Goal: Information Seeking & Learning: Learn about a topic

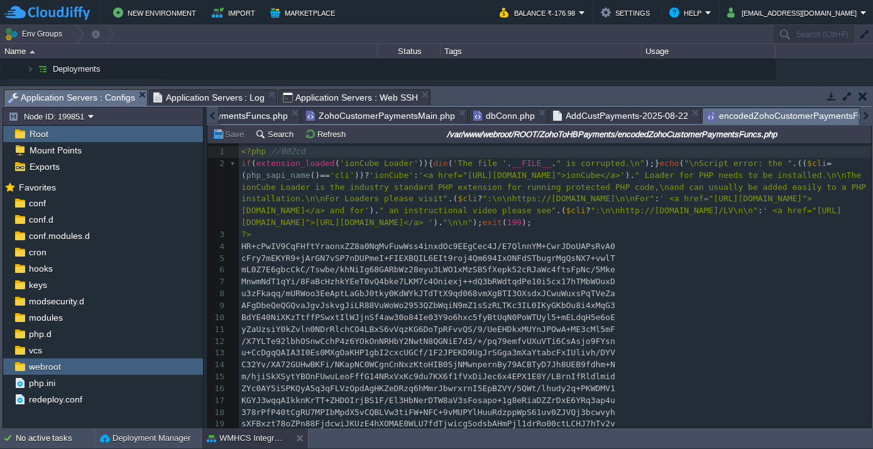
scroll to position [4, 0]
click at [209, 115] on div at bounding box center [213, 116] width 12 height 18
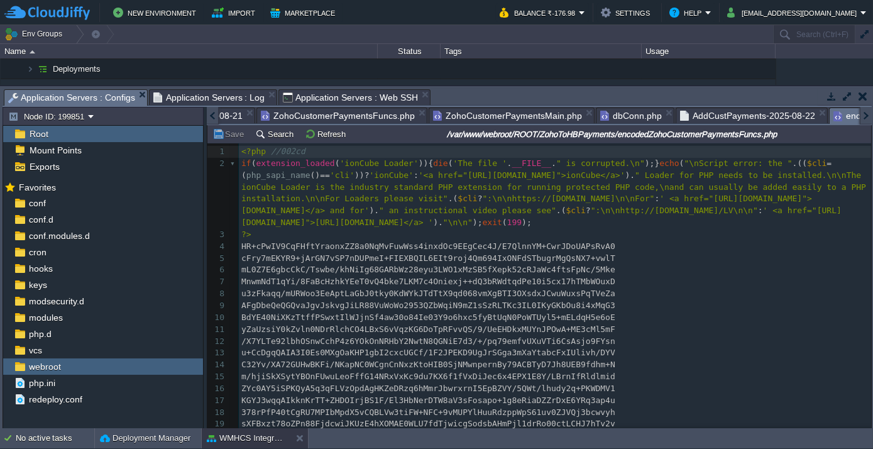
click at [205, 112] on div at bounding box center [205, 268] width 3 height 322
click at [211, 116] on div at bounding box center [213, 116] width 12 height 18
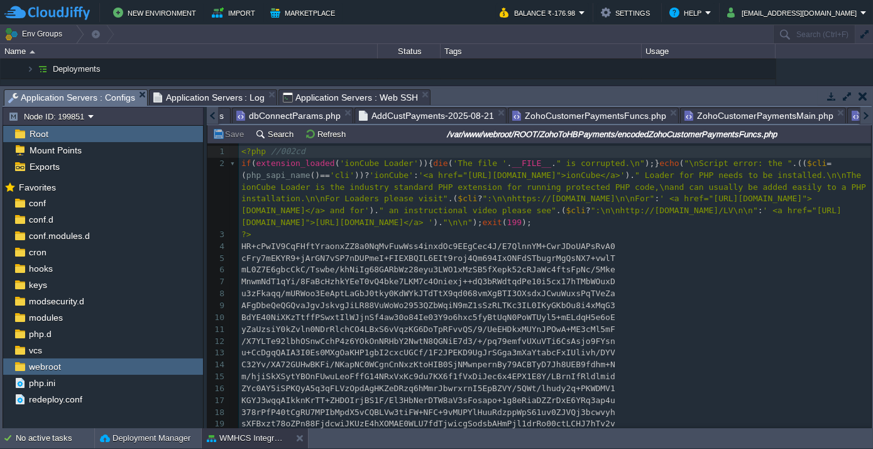
scroll to position [0, 0]
click at [211, 116] on div at bounding box center [213, 116] width 12 height 18
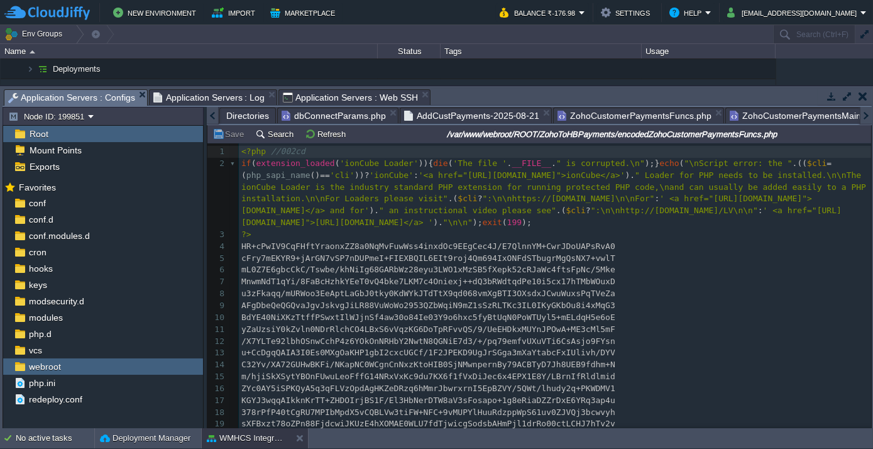
click at [211, 116] on div at bounding box center [213, 116] width 12 height 18
click at [327, 111] on span "dbConnectParams.php" at bounding box center [333, 115] width 104 height 15
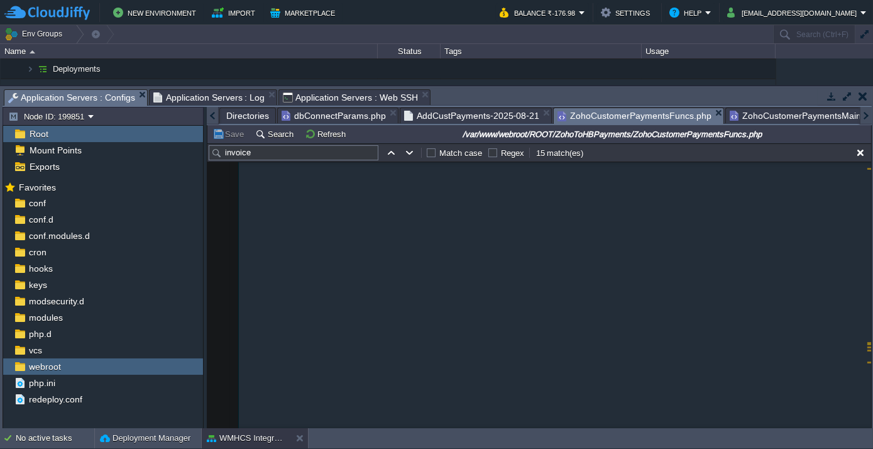
click at [594, 117] on span "ZohoCustomerPaymentsFuncs.php" at bounding box center [634, 116] width 154 height 16
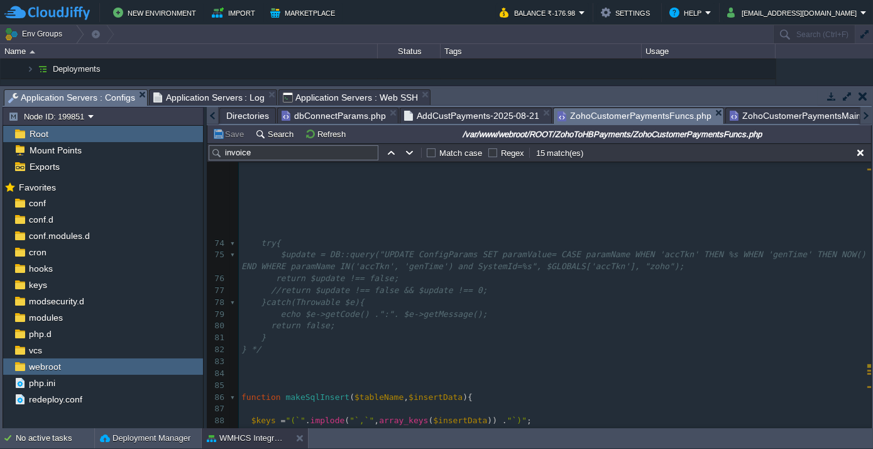
scroll to position [770, 0]
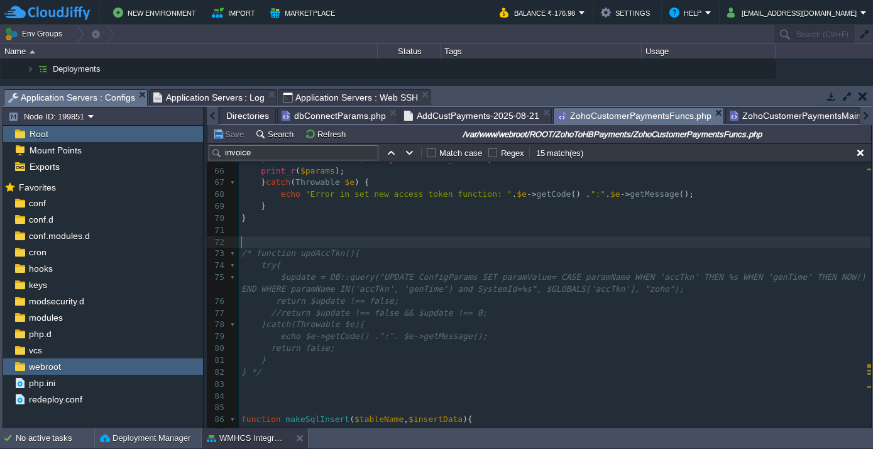
click at [524, 237] on pre "​" at bounding box center [555, 242] width 632 height 12
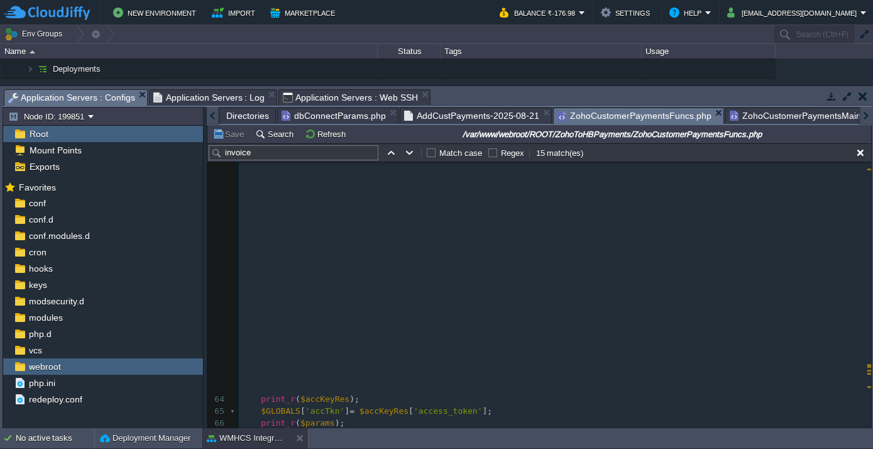
scroll to position [518, 0]
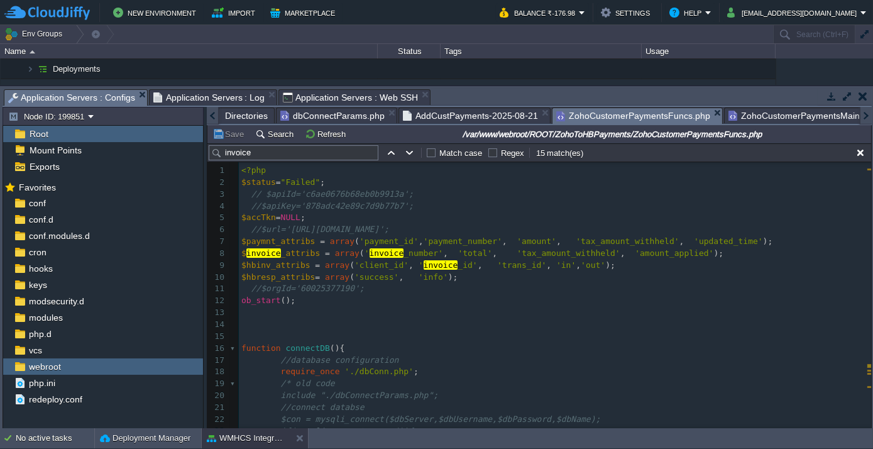
click at [777, 121] on span "ZohoCustomerPaymentsMain.php" at bounding box center [802, 115] width 149 height 15
click at [592, 114] on span "ZohoCustomerPaymentsFuncs.php" at bounding box center [633, 116] width 154 height 16
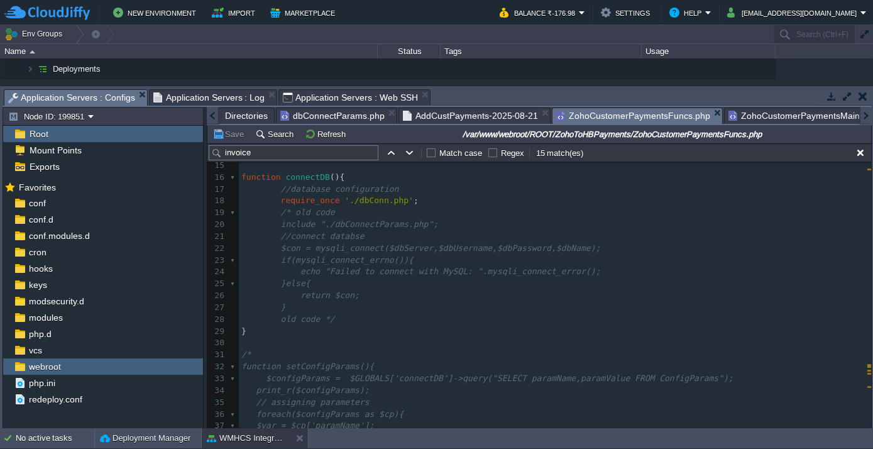
click at [471, 109] on span "AddCustPayments-2025-08-21" at bounding box center [470, 115] width 135 height 15
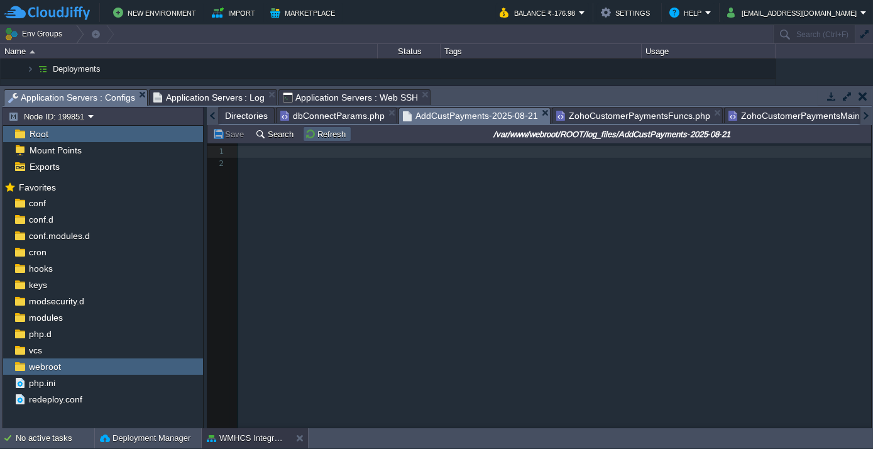
click at [305, 133] on button "Refresh" at bounding box center [327, 133] width 45 height 11
click at [327, 136] on button "Refresh" at bounding box center [327, 133] width 45 height 11
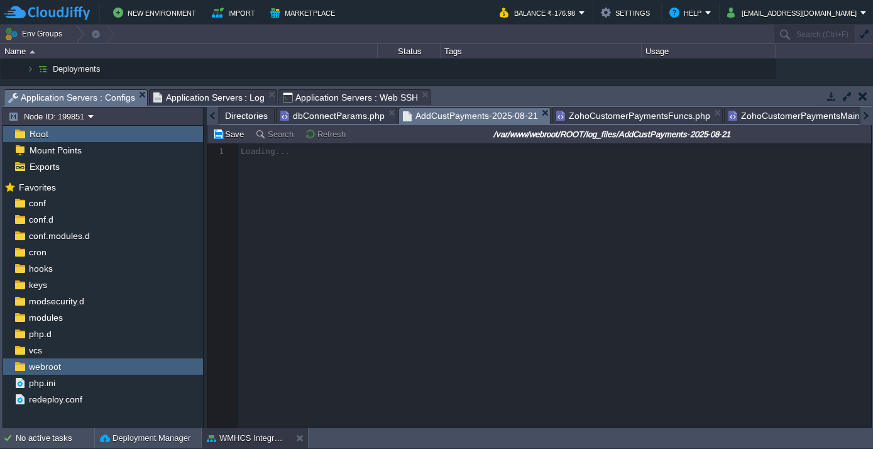
click at [327, 136] on button "Refresh" at bounding box center [327, 133] width 45 height 11
click at [239, 94] on span "Application Servers : Log" at bounding box center [209, 97] width 112 height 15
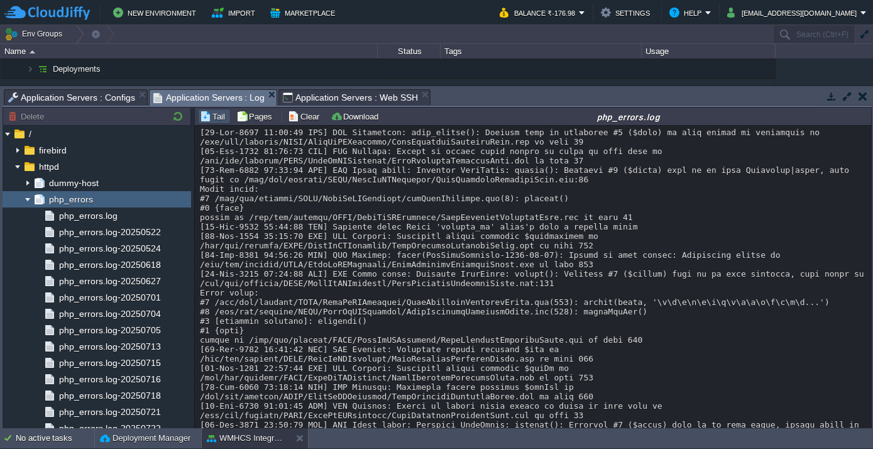
scroll to position [5171, 0]
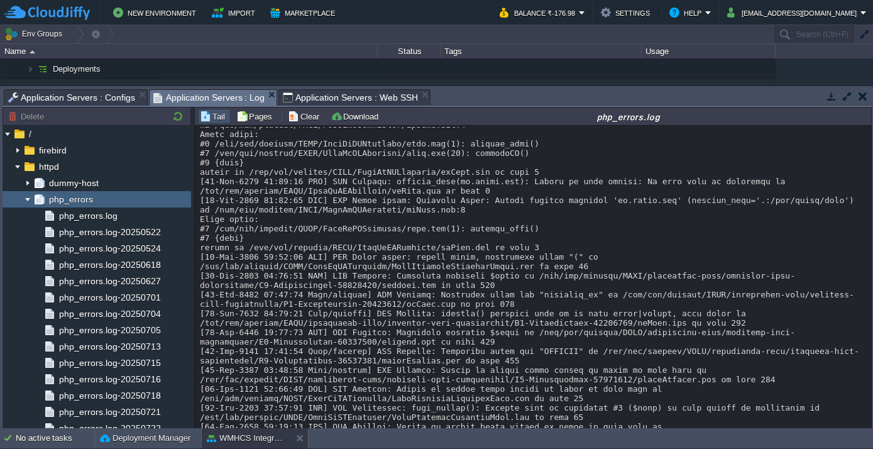
click at [48, 102] on span "Application Servers : Configs" at bounding box center [71, 97] width 127 height 15
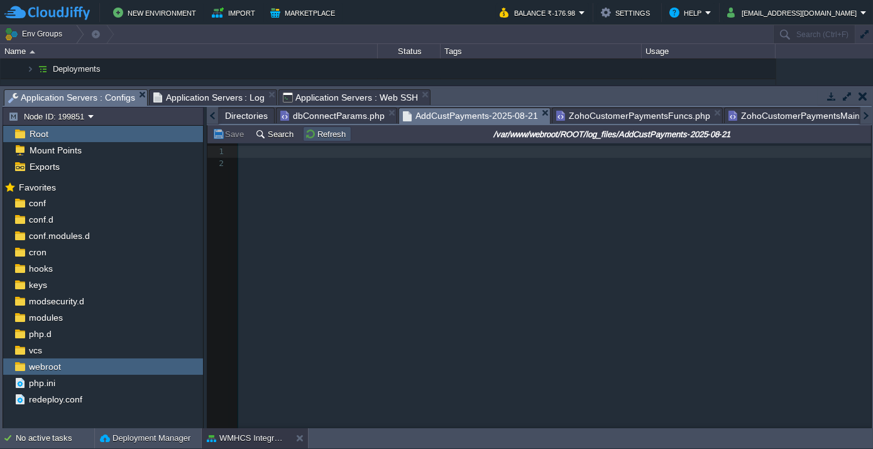
click at [322, 134] on button "Refresh" at bounding box center [327, 133] width 45 height 11
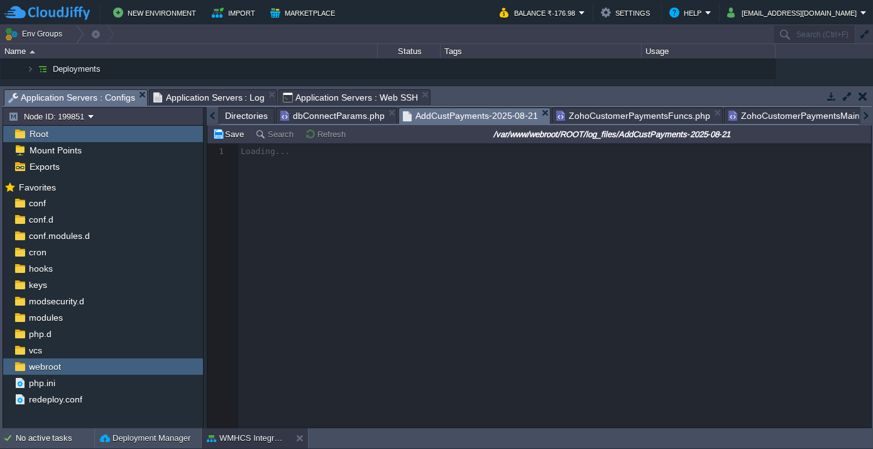
click at [322, 134] on button "Refresh" at bounding box center [327, 133] width 45 height 11
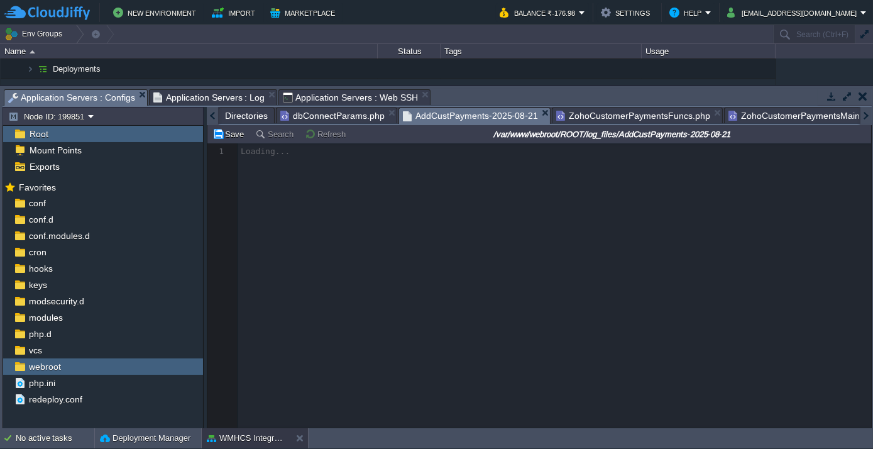
click at [322, 134] on button "Refresh" at bounding box center [327, 133] width 45 height 11
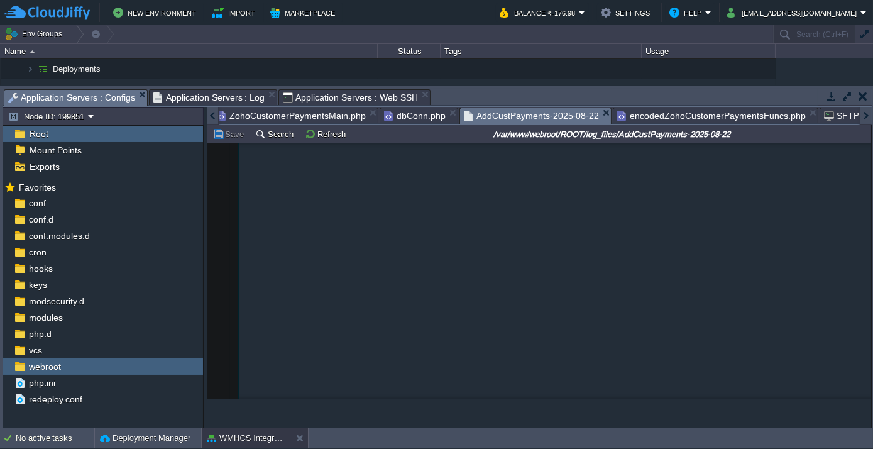
click at [468, 119] on span "AddCustPayments-2025-08-22" at bounding box center [531, 116] width 135 height 16
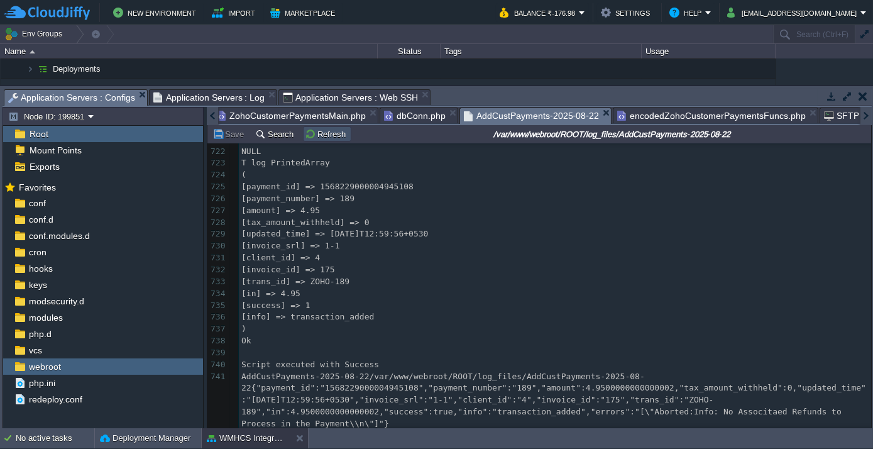
click at [309, 138] on button "Refresh" at bounding box center [327, 133] width 45 height 11
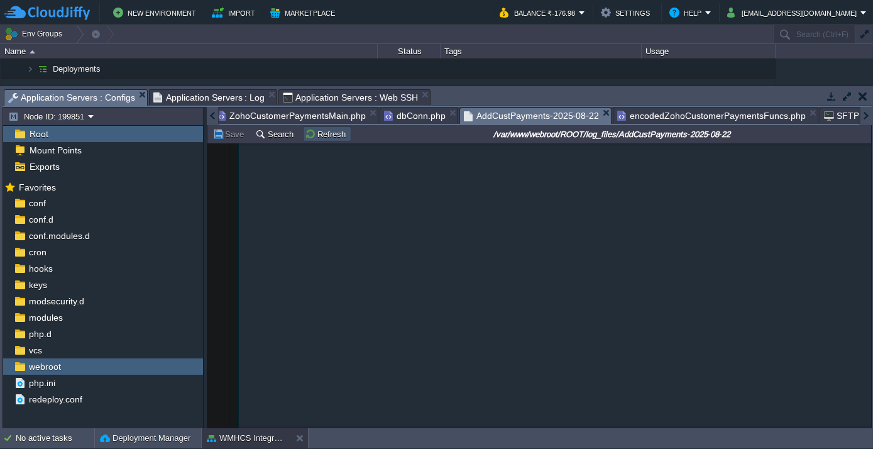
click at [309, 138] on button "Refresh" at bounding box center [327, 133] width 45 height 11
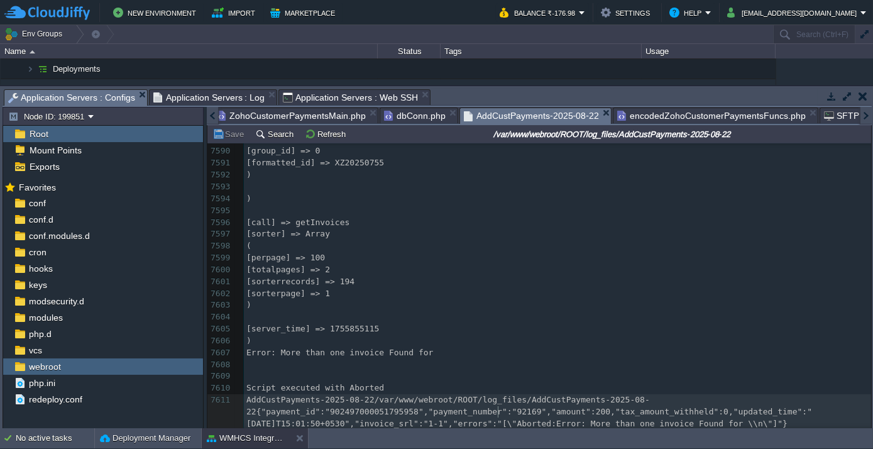
click at [499, 405] on div "7611 ​ 7580 [grandtotal] => 9.90 7581 [paid_id] => XZ20250755 7582 [status] => …" at bounding box center [557, 228] width 627 height 403
type textarea "92169"
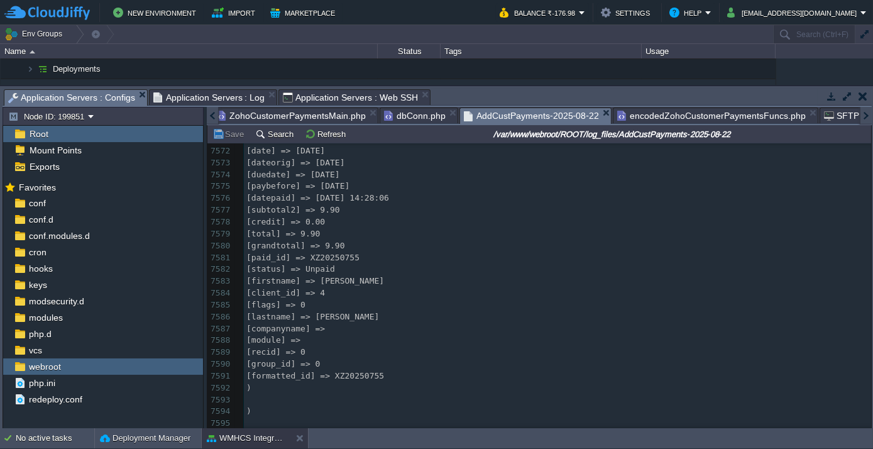
scroll to position [91254, 0]
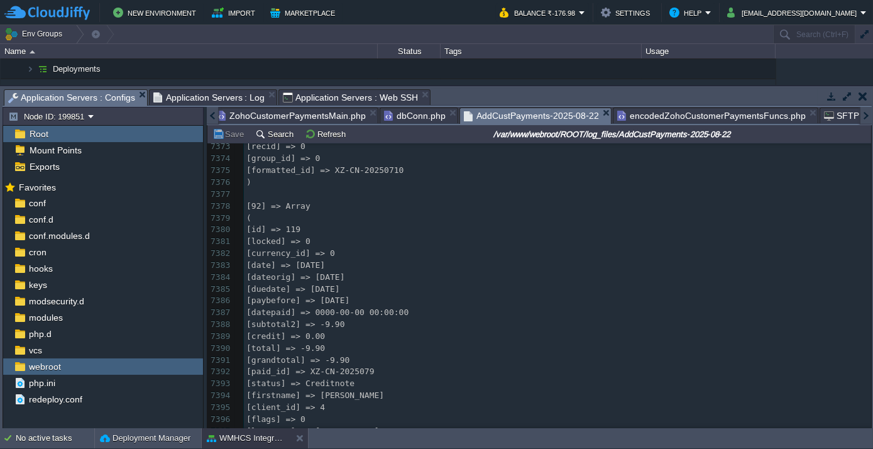
click at [214, 115] on div at bounding box center [213, 116] width 12 height 18
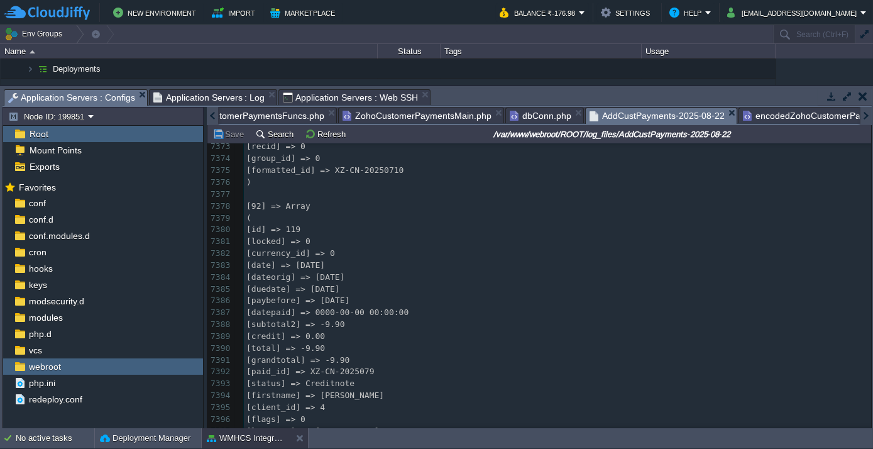
click at [214, 115] on div at bounding box center [213, 116] width 12 height 18
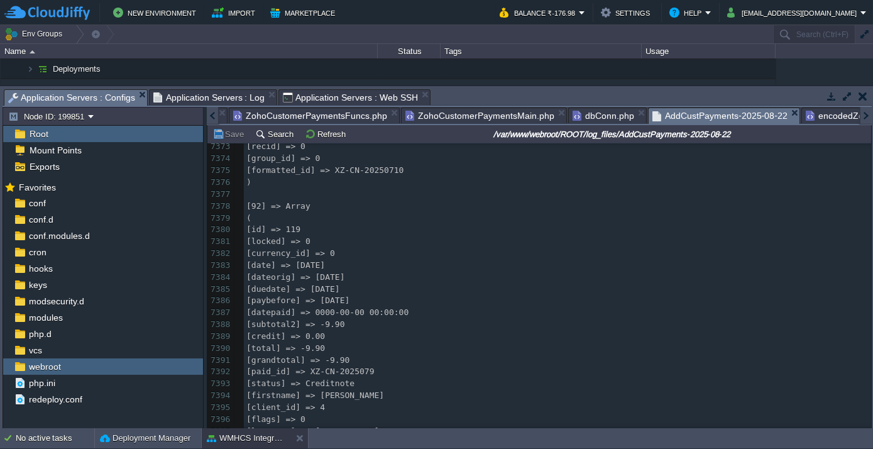
click at [214, 115] on div at bounding box center [213, 116] width 12 height 18
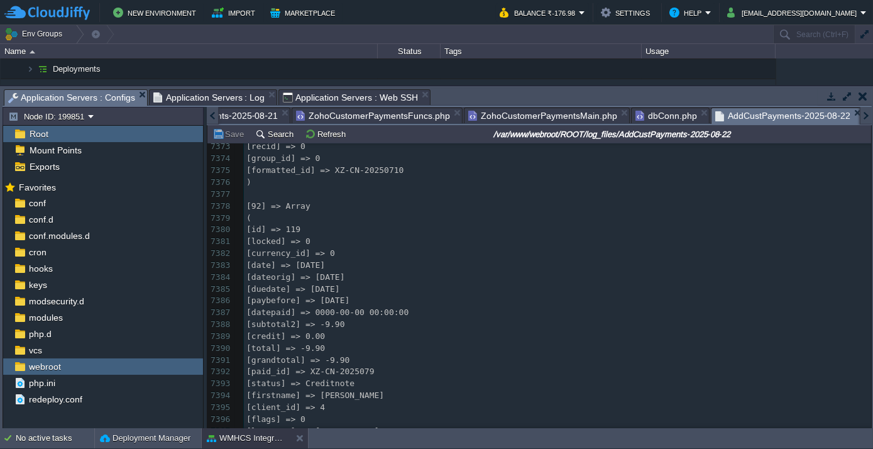
click at [214, 115] on div at bounding box center [213, 116] width 12 height 18
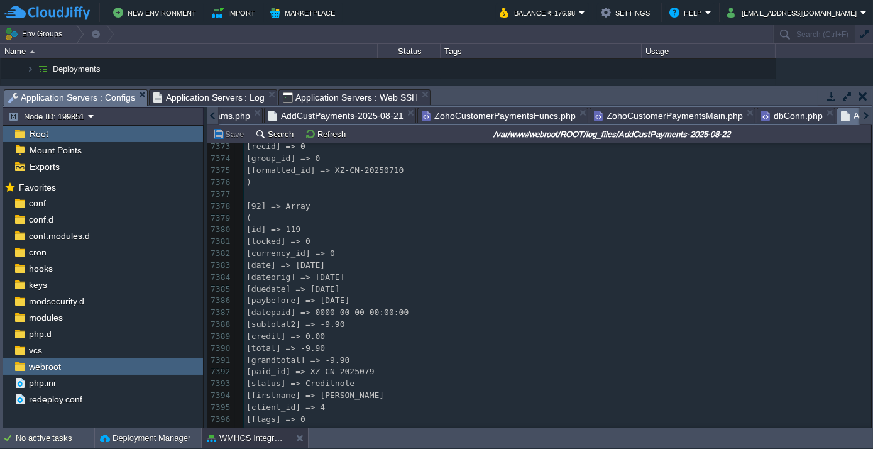
click at [214, 115] on div at bounding box center [213, 116] width 12 height 18
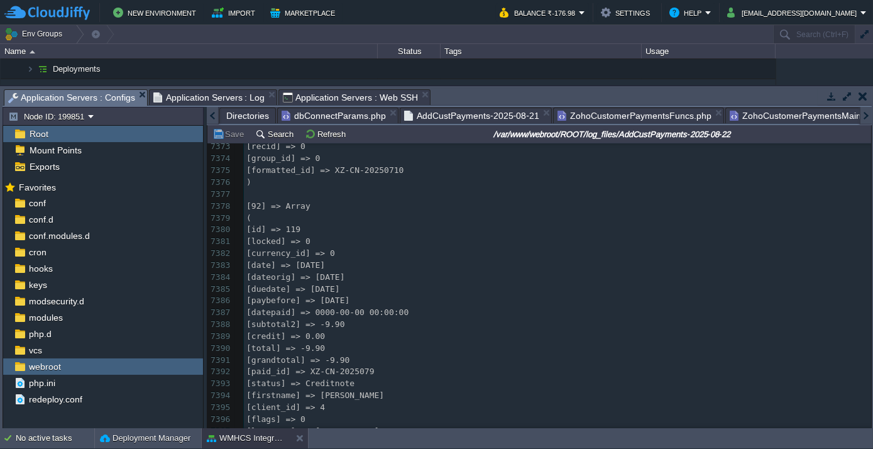
click at [214, 115] on div at bounding box center [213, 116] width 12 height 18
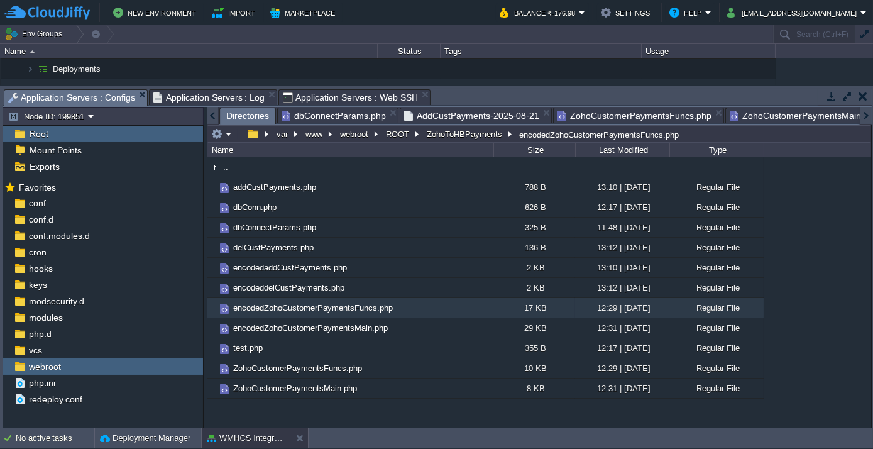
click at [227, 112] on span "Directories" at bounding box center [247, 116] width 43 height 16
drag, startPoint x: 465, startPoint y: 134, endPoint x: 443, endPoint y: 131, distance: 22.2
click at [443, 131] on button "ZohoToHBPayments" at bounding box center [465, 133] width 80 height 11
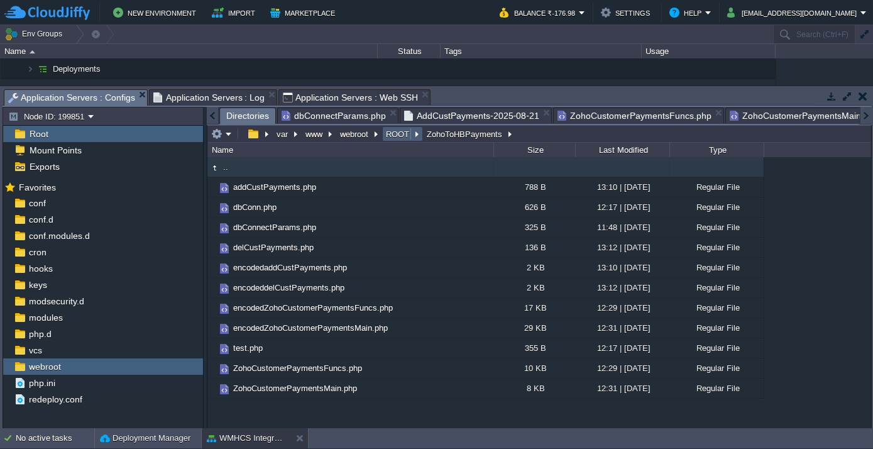
click at [398, 128] on button "ROOT" at bounding box center [398, 133] width 28 height 11
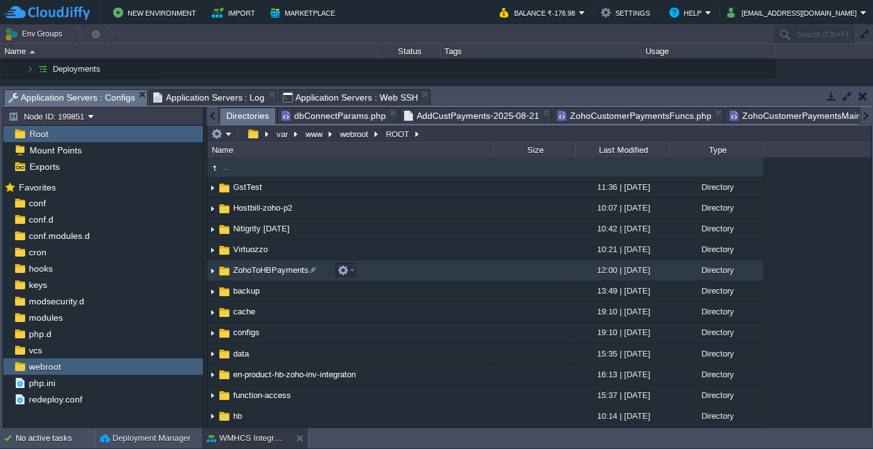
drag, startPoint x: 259, startPoint y: 269, endPoint x: 303, endPoint y: 248, distance: 48.3
click at [303, 248] on div ".. GstTest 11:36 | 16 Oct 2024 Directory Hostbill-zoho-p2 10:07 | 17 May 2024 D…" at bounding box center [538, 292] width 663 height 270
click at [312, 271] on div at bounding box center [312, 269] width 11 height 11
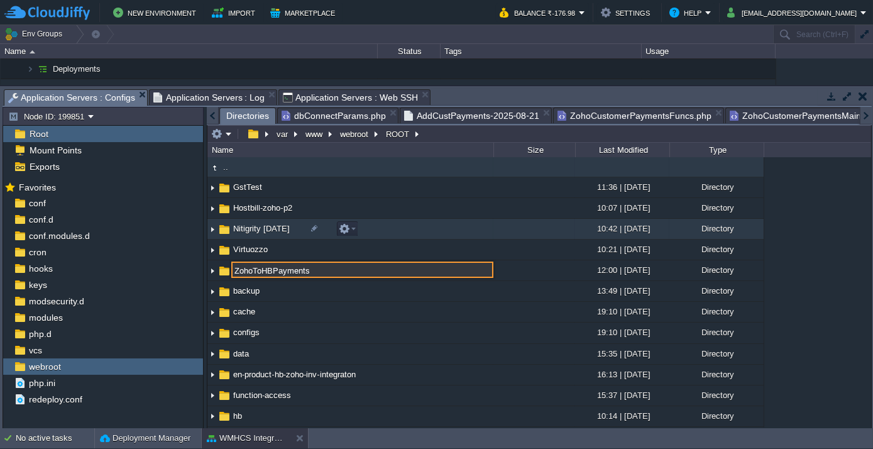
click at [361, 235] on td "Nitigrity [DATE]" at bounding box center [350, 229] width 286 height 21
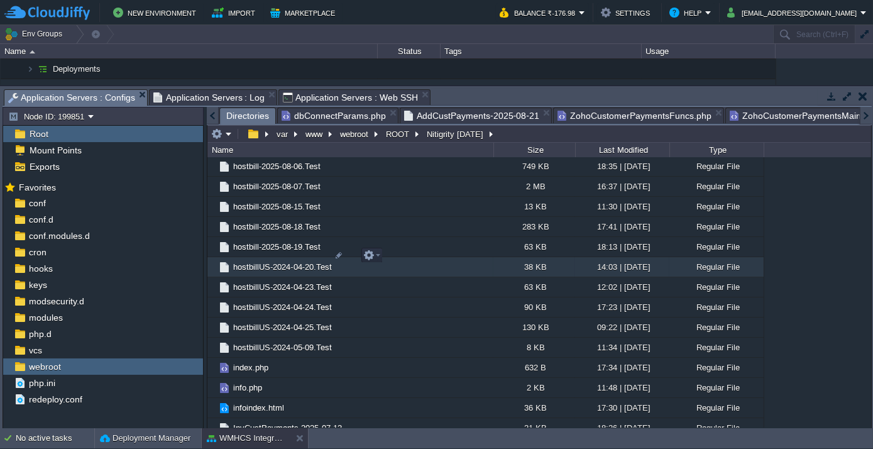
scroll to position [2054, 0]
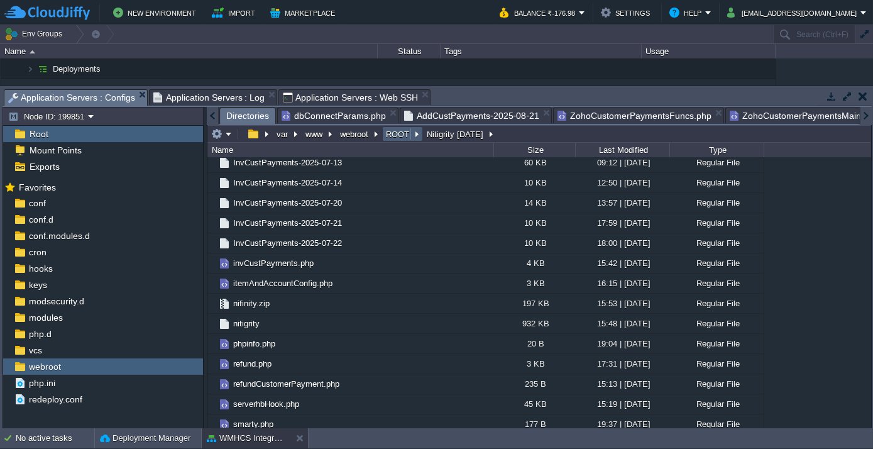
click at [384, 133] on button "ROOT" at bounding box center [398, 133] width 28 height 11
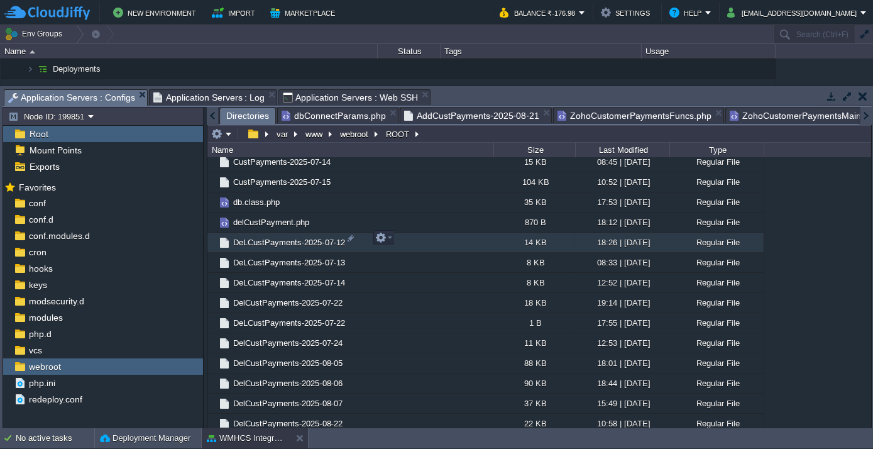
scroll to position [855, 0]
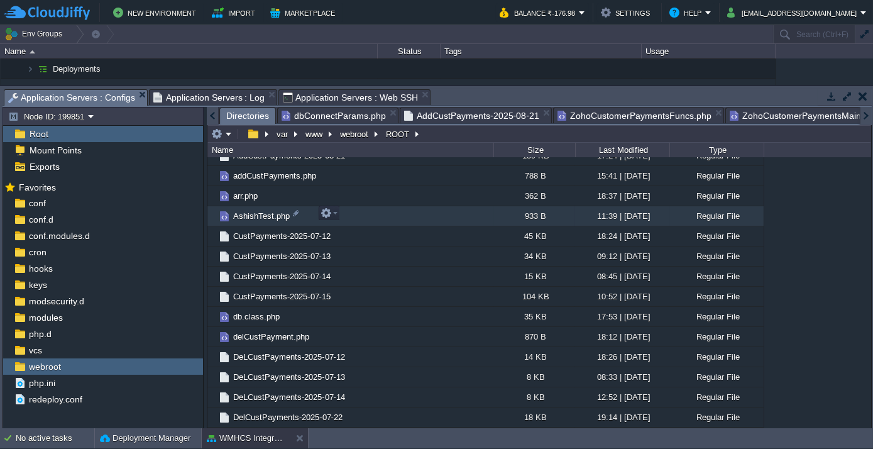
click at [256, 214] on span "AshishTest.php" at bounding box center [261, 215] width 60 height 11
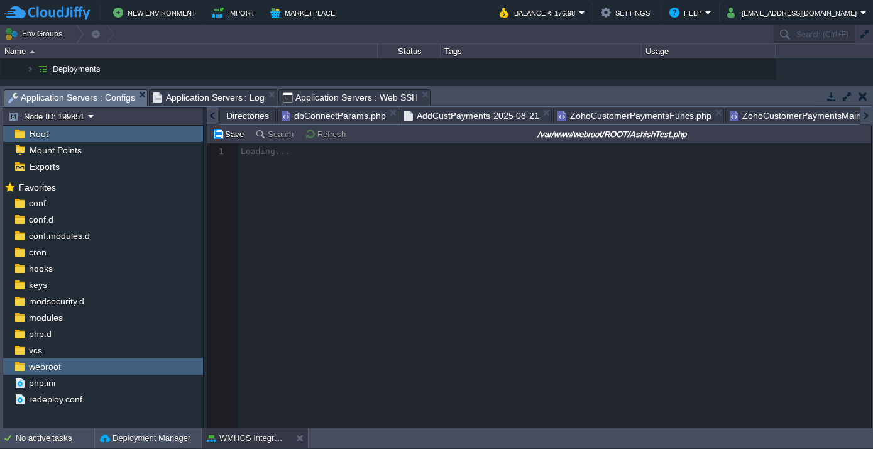
scroll to position [0, 512]
click at [211, 111] on div at bounding box center [213, 116] width 12 height 18
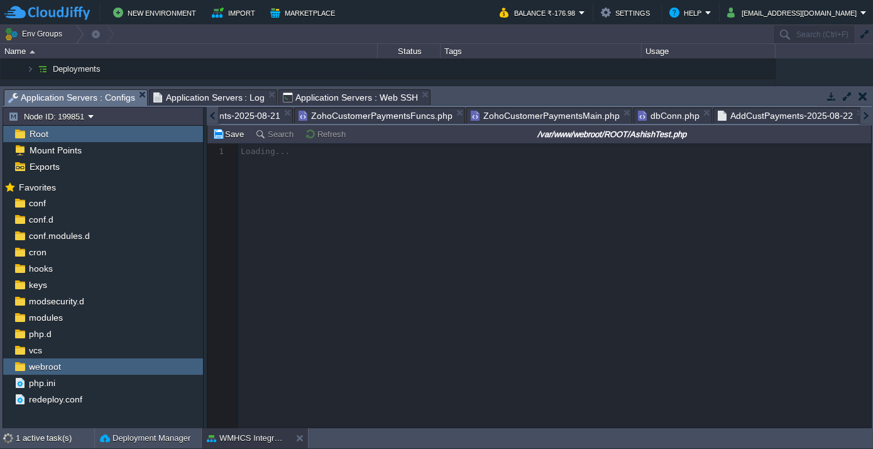
click at [212, 113] on div at bounding box center [213, 116] width 12 height 18
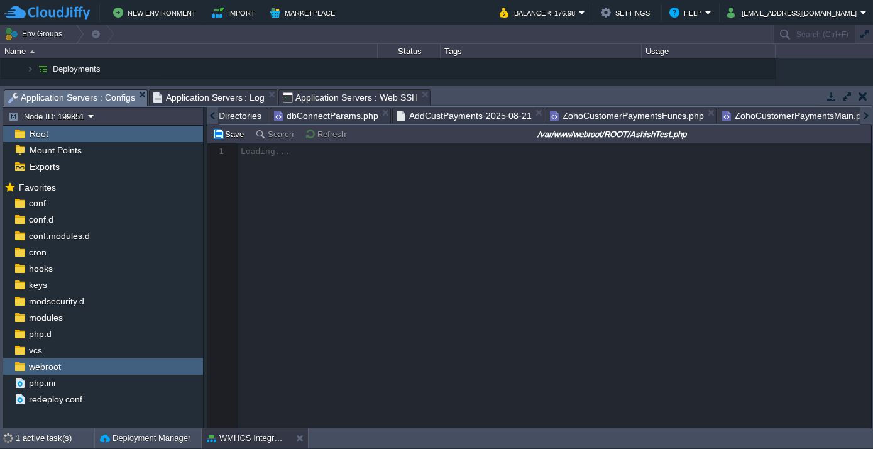
click at [212, 113] on div at bounding box center [213, 116] width 12 height 18
click at [224, 119] on div "Directories" at bounding box center [247, 115] width 57 height 16
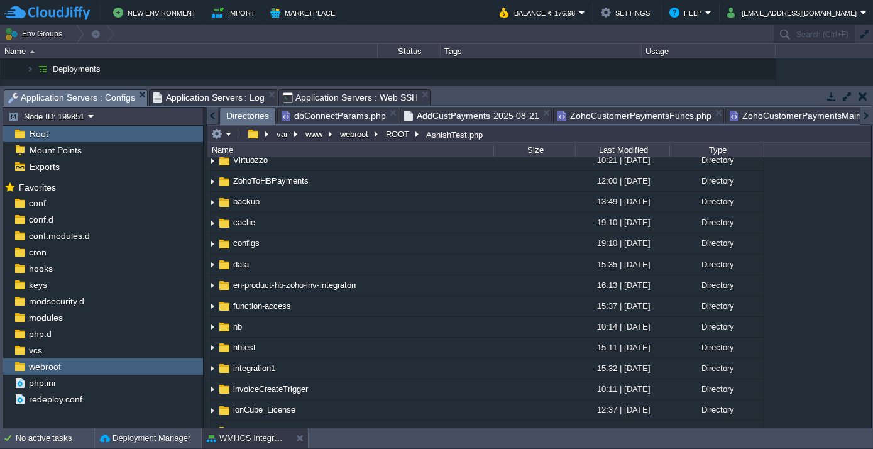
scroll to position [228, 0]
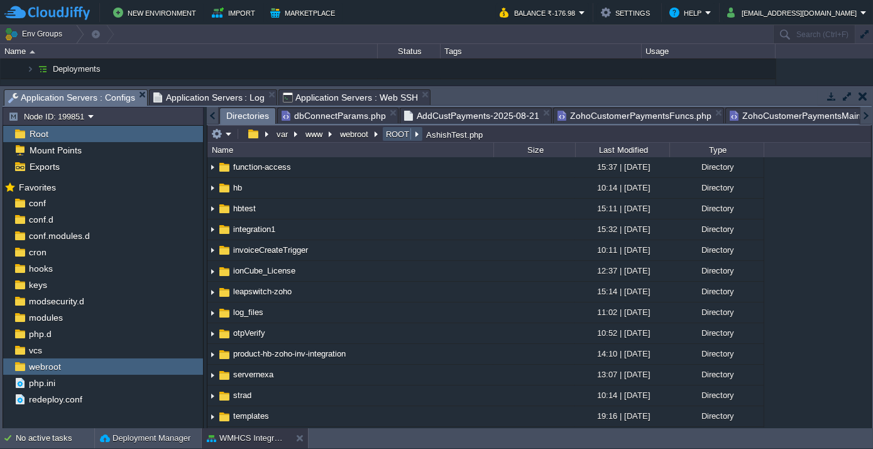
click at [396, 128] on button "ROOT" at bounding box center [398, 133] width 28 height 11
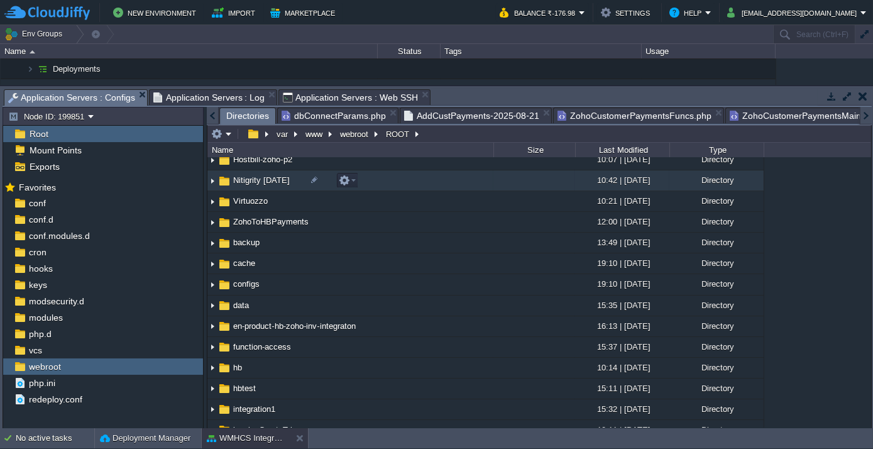
scroll to position [57, 0]
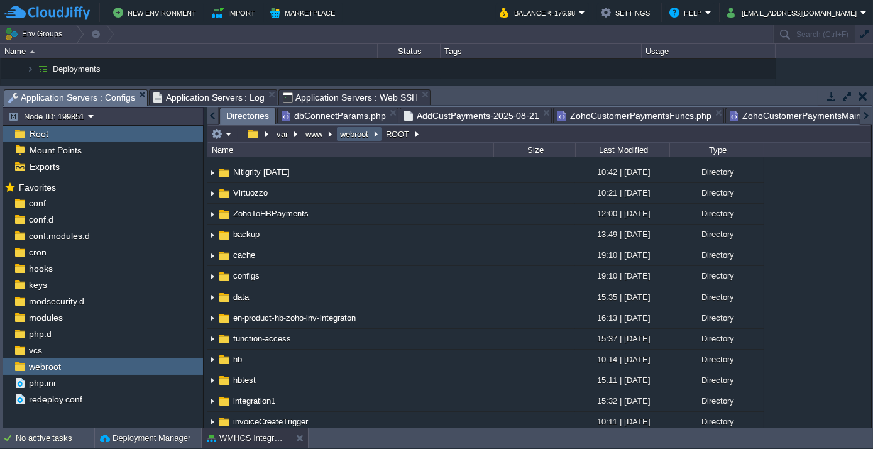
click at [351, 126] on td "webroot" at bounding box center [359, 133] width 46 height 15
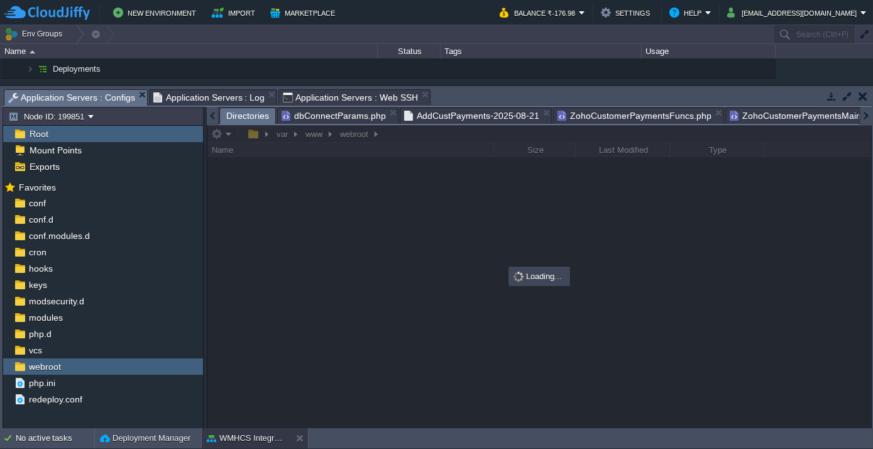
scroll to position [0, 0]
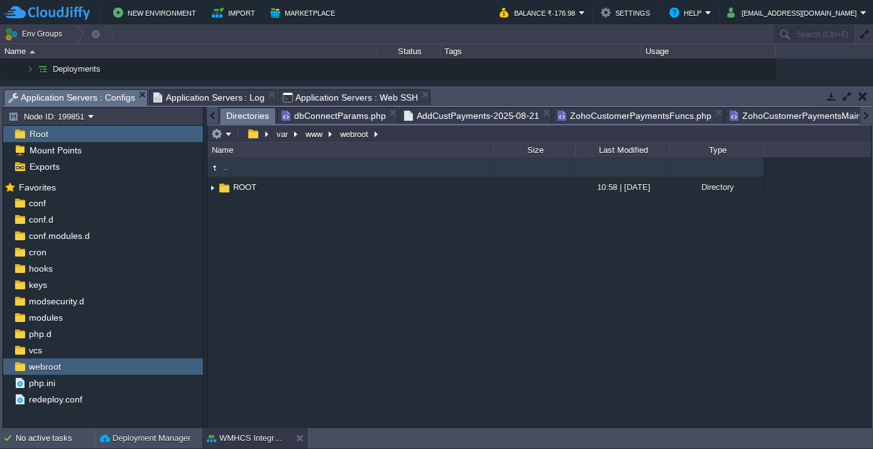
click at [239, 177] on td ".." at bounding box center [350, 167] width 286 height 20
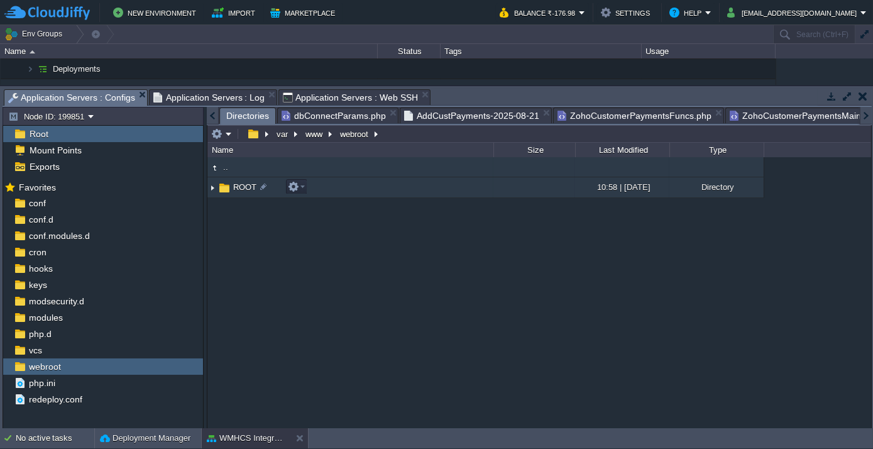
click at [238, 182] on span "ROOT" at bounding box center [244, 187] width 27 height 11
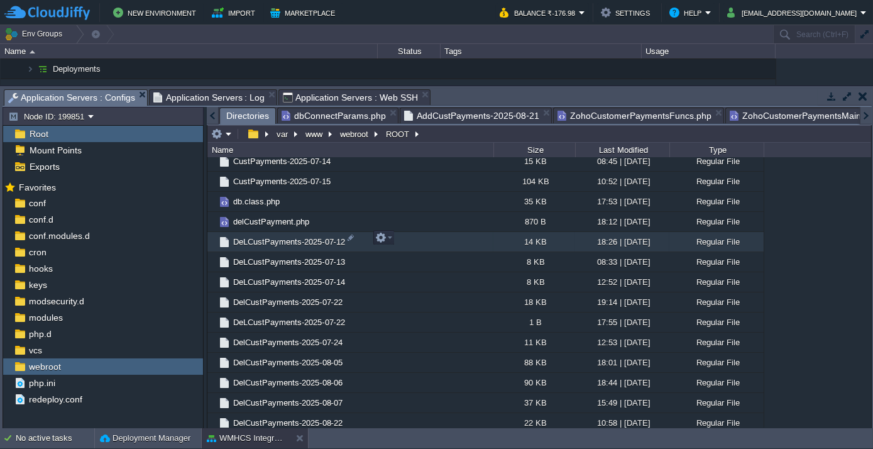
scroll to position [855, 0]
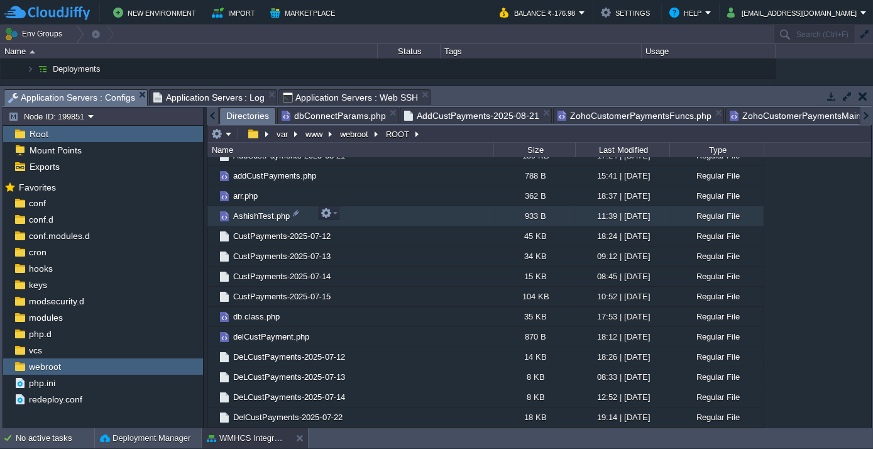
click at [261, 211] on span "AshishTest.php" at bounding box center [261, 215] width 60 height 11
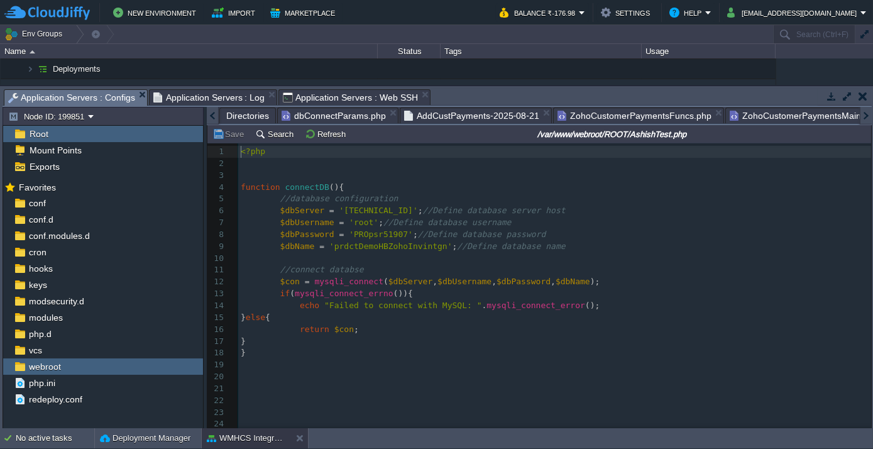
scroll to position [0, 512]
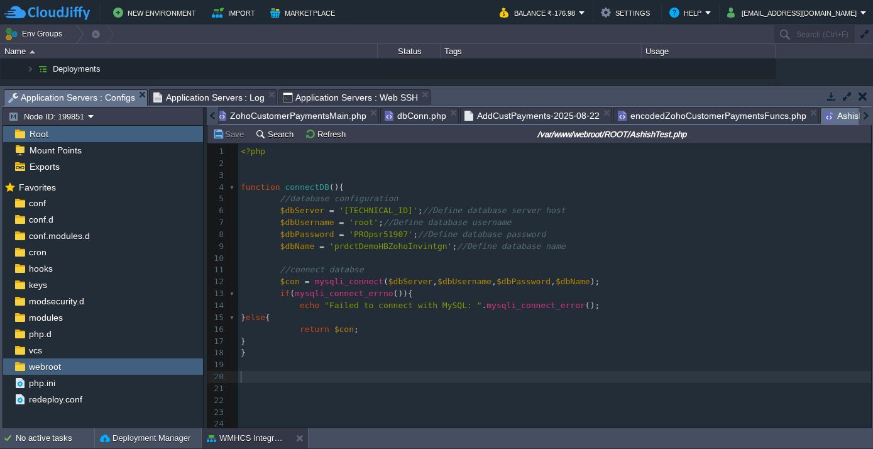
click at [305, 371] on pre "​" at bounding box center [554, 377] width 633 height 12
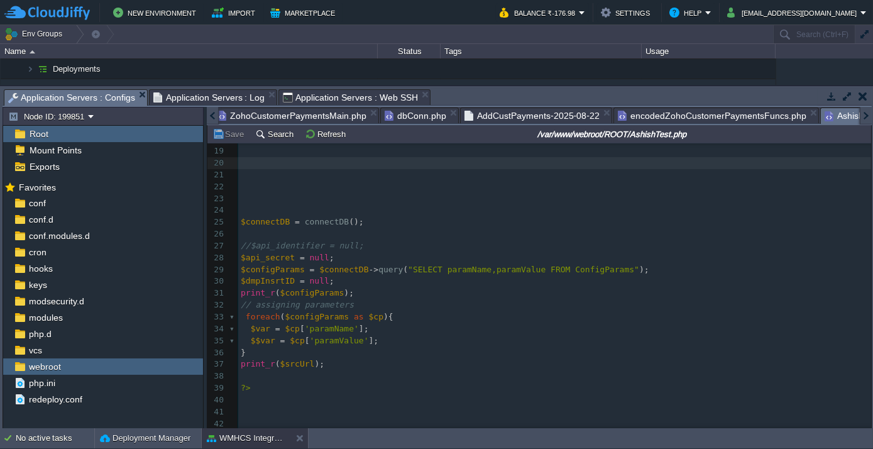
click at [281, 400] on pre "​" at bounding box center [554, 400] width 633 height 12
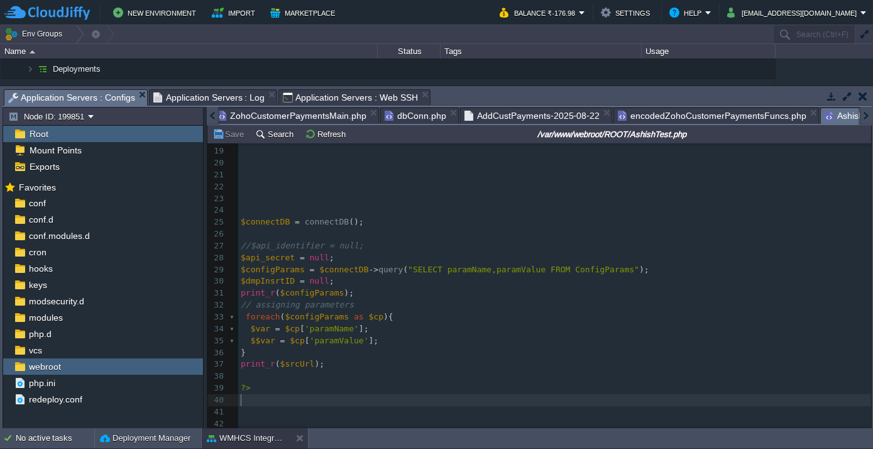
click at [281, 400] on pre "​" at bounding box center [554, 400] width 633 height 12
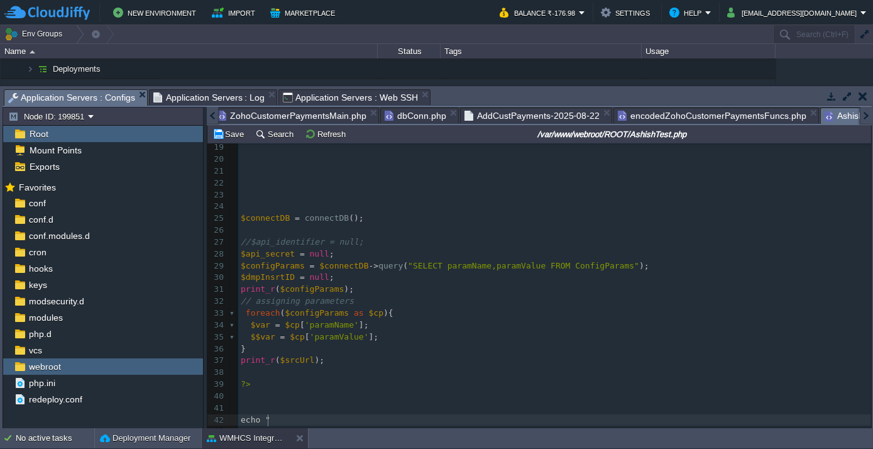
scroll to position [4, 26]
type textarea "echo "";"
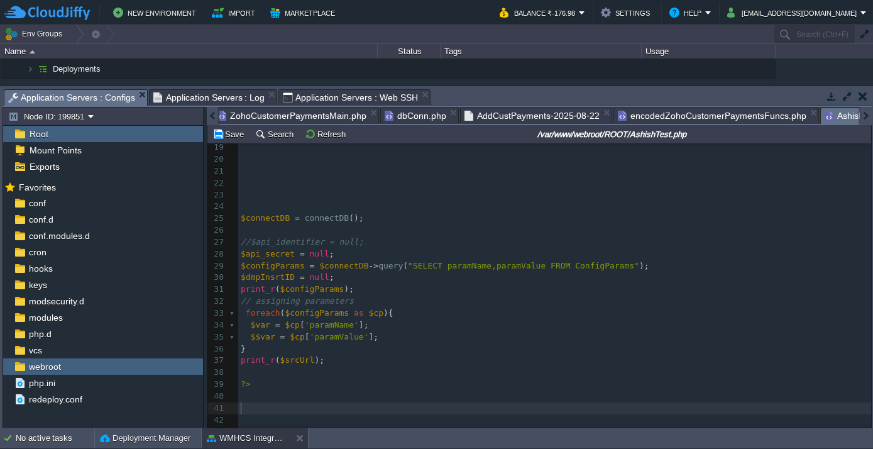
type textarea "pr"
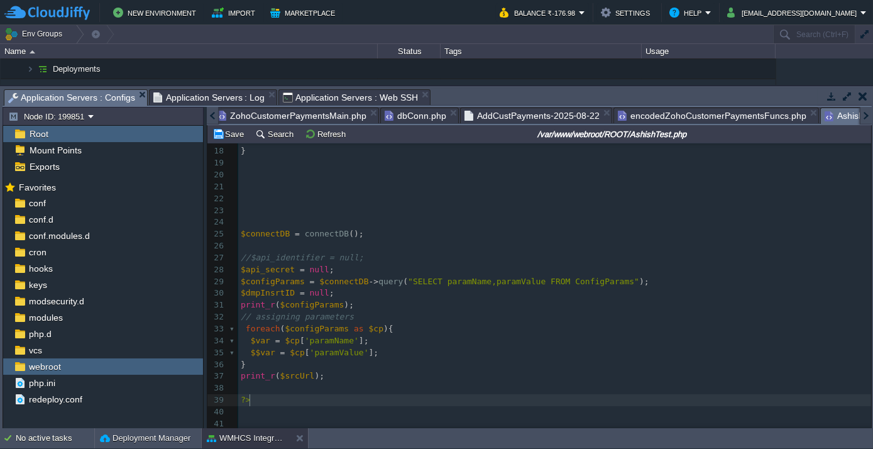
scroll to position [206, 0]
click at [268, 382] on pre "​" at bounding box center [554, 388] width 633 height 12
type textarea "echo "";A"
type textarea "Ashish"
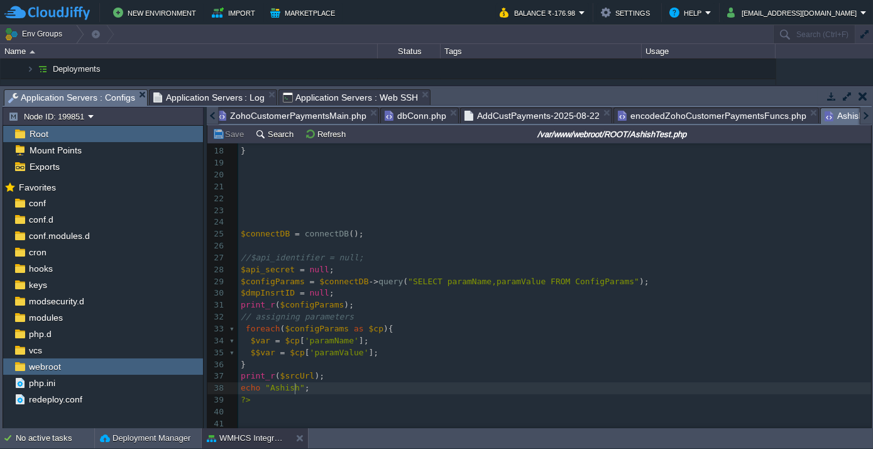
click at [310, 382] on pre "echo "Ashish" ;" at bounding box center [554, 388] width 633 height 12
type textarea "echo "Ashish";"
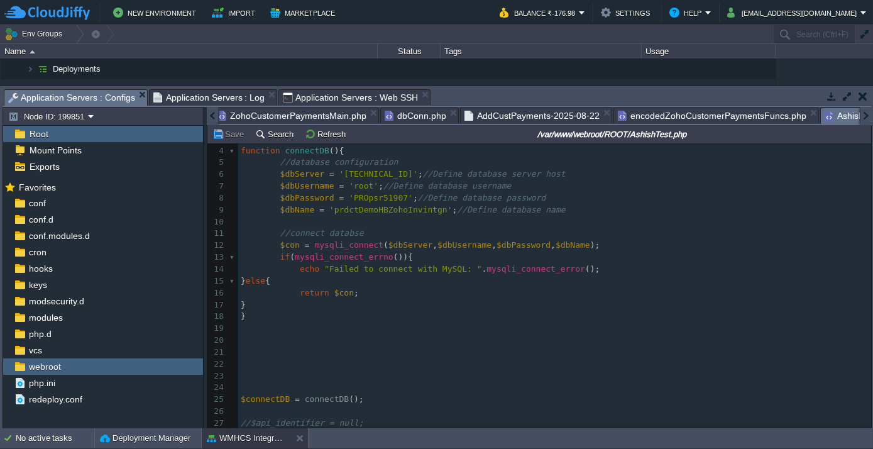
scroll to position [0, 0]
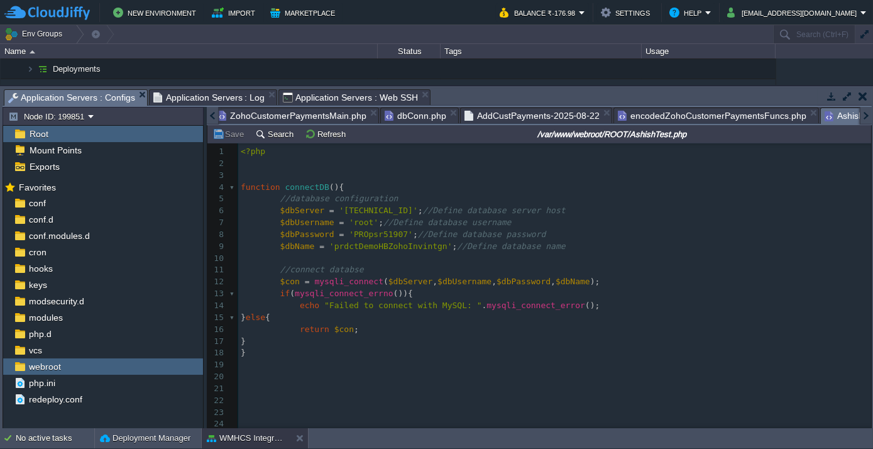
click at [618, 111] on span "encodedZohoCustomerPaymentsFuncs.php" at bounding box center [712, 115] width 188 height 15
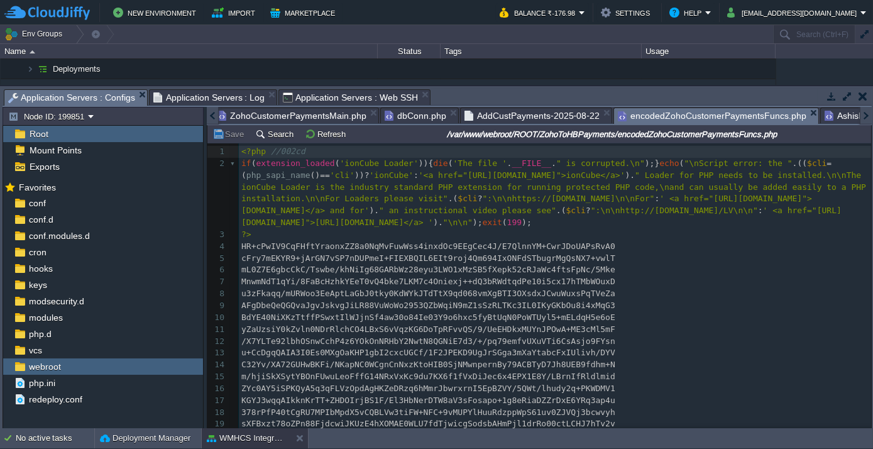
click at [386, 109] on span "dbConn.php" at bounding box center [415, 115] width 62 height 15
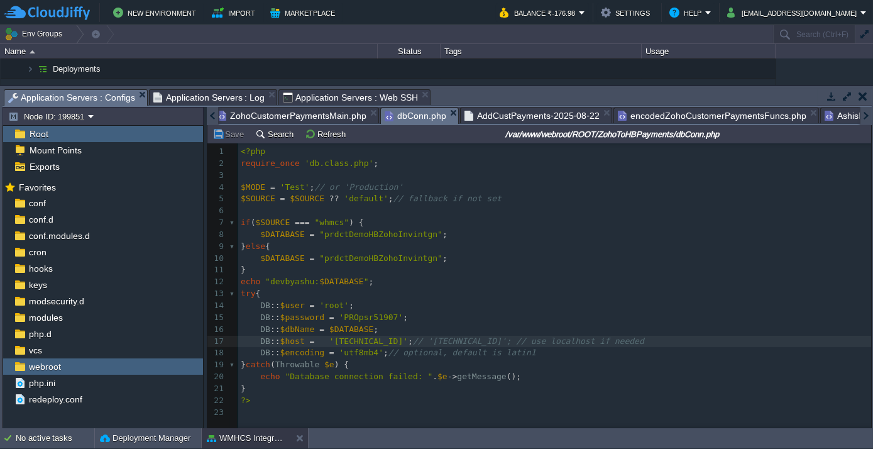
click at [683, 116] on span "encodedZohoCustomerPaymentsFuncs.php" at bounding box center [712, 115] width 188 height 15
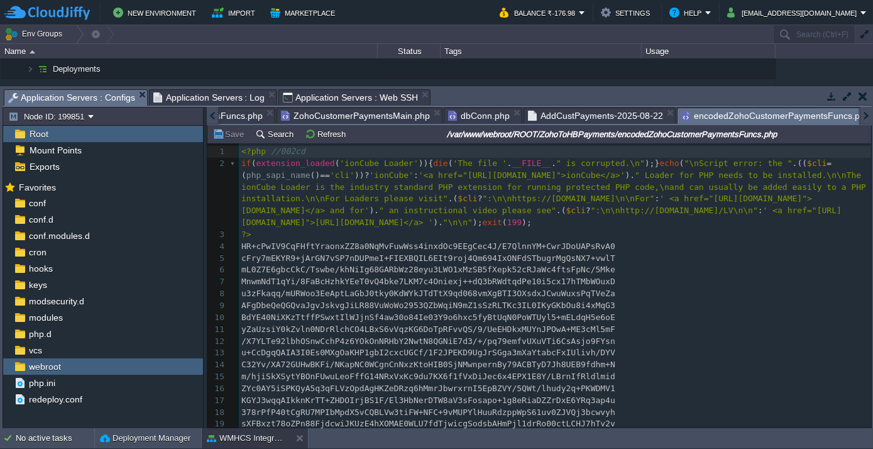
click at [211, 112] on div at bounding box center [213, 116] width 12 height 18
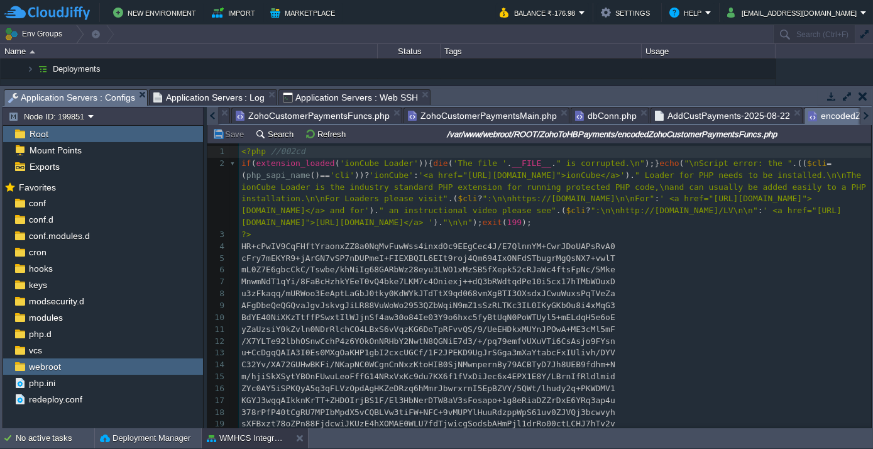
click at [211, 112] on div at bounding box center [213, 116] width 12 height 18
click at [283, 111] on span "ZohoCustomerPaymentsFuncs.php" at bounding box center [313, 115] width 154 height 15
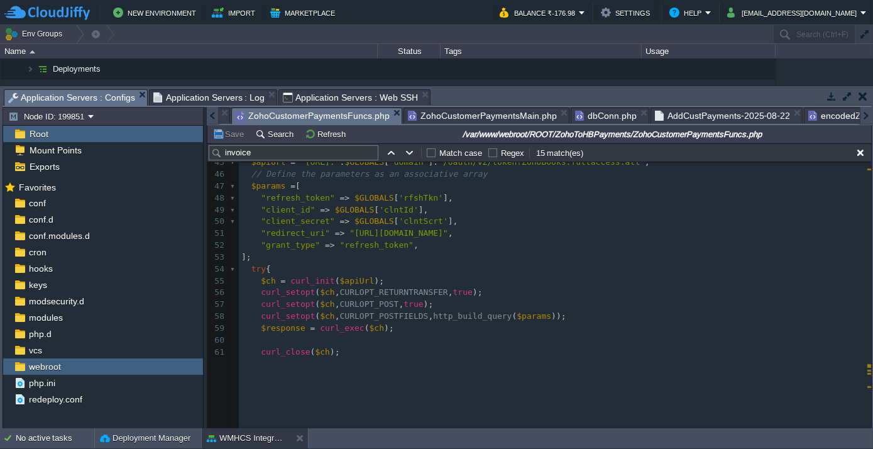
scroll to position [571, 0]
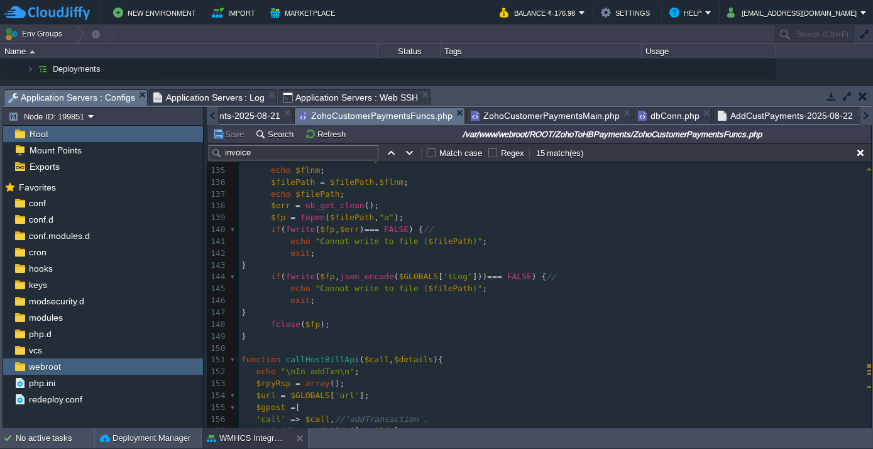
click at [212, 119] on div at bounding box center [213, 116] width 12 height 18
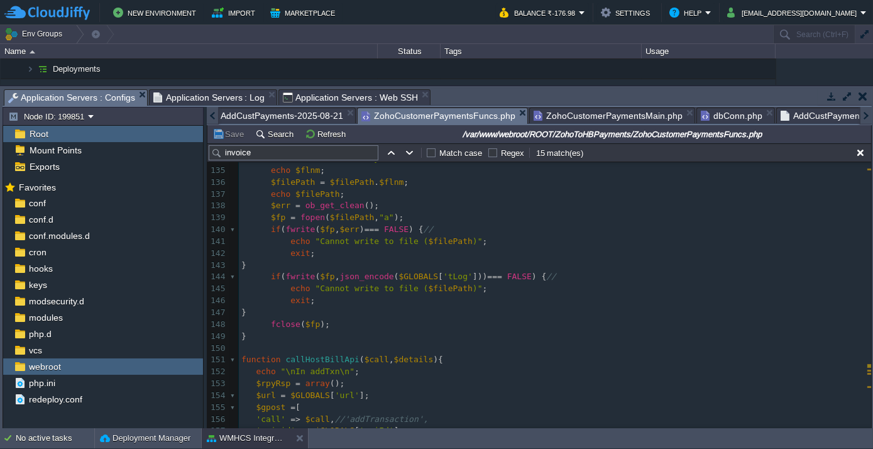
click at [212, 119] on div at bounding box center [213, 116] width 12 height 18
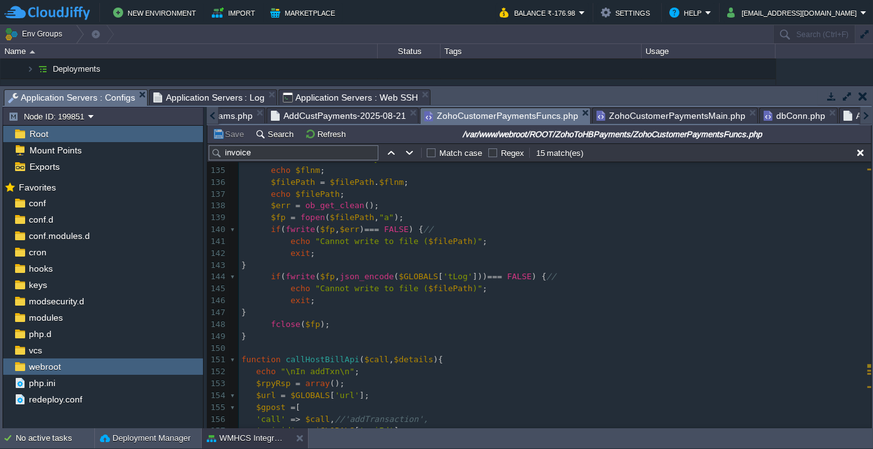
click at [212, 119] on div at bounding box center [213, 116] width 12 height 18
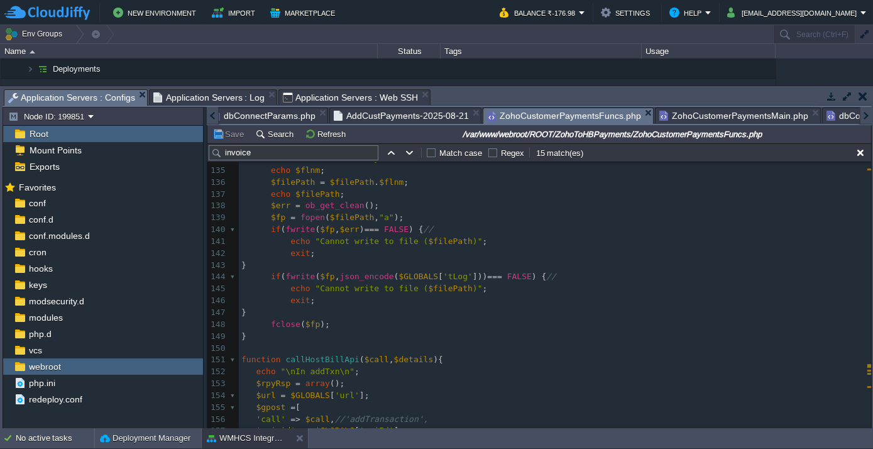
click at [212, 119] on div at bounding box center [213, 116] width 12 height 18
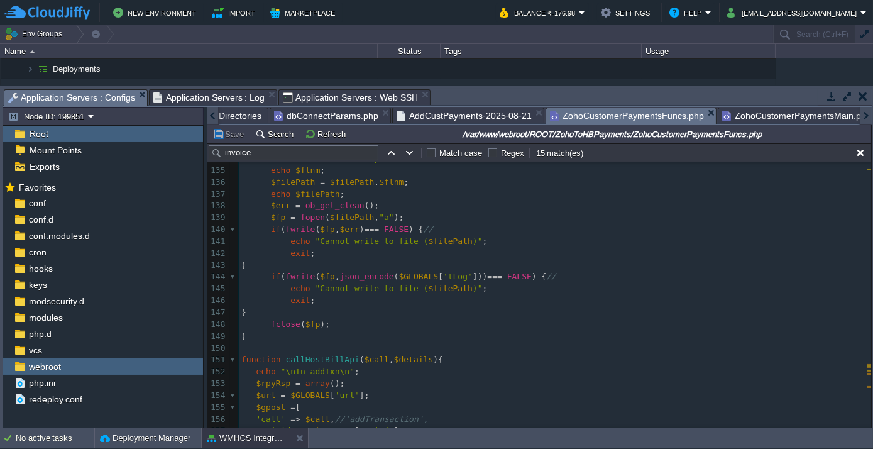
click at [212, 119] on div at bounding box center [213, 116] width 12 height 18
click at [237, 114] on span "Directories" at bounding box center [247, 115] width 43 height 15
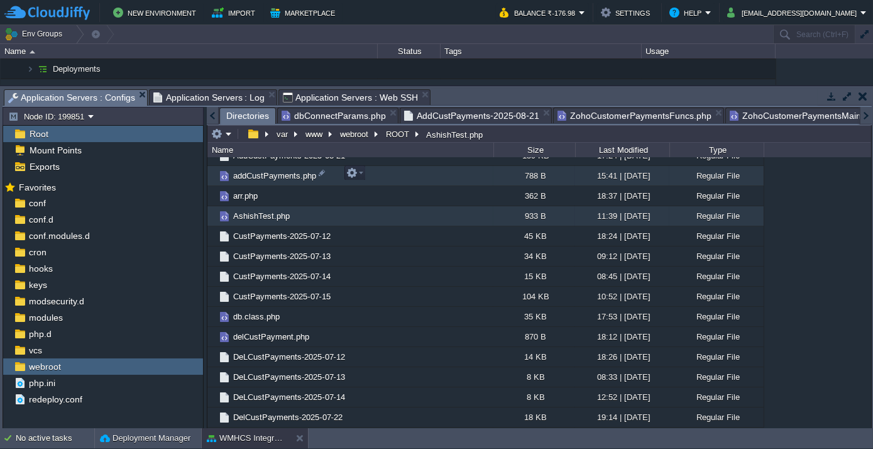
click at [268, 172] on span "addCustPayments.php" at bounding box center [274, 175] width 87 height 11
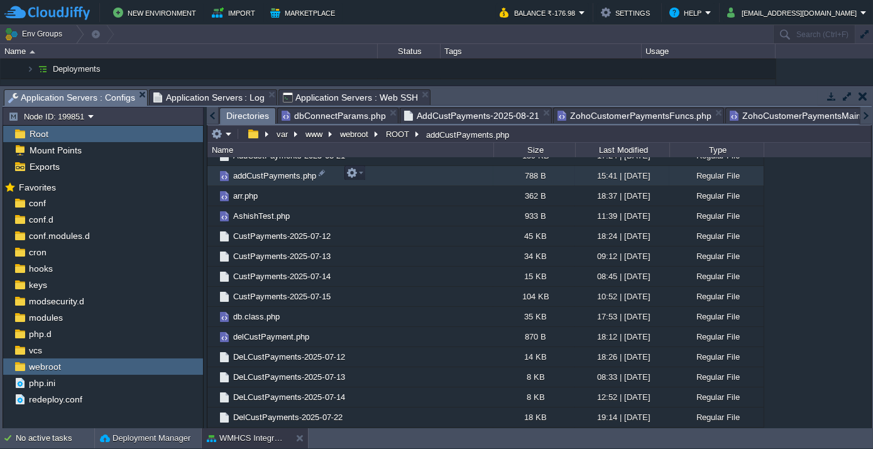
click at [268, 172] on span "addCustPayments.php" at bounding box center [274, 175] width 87 height 11
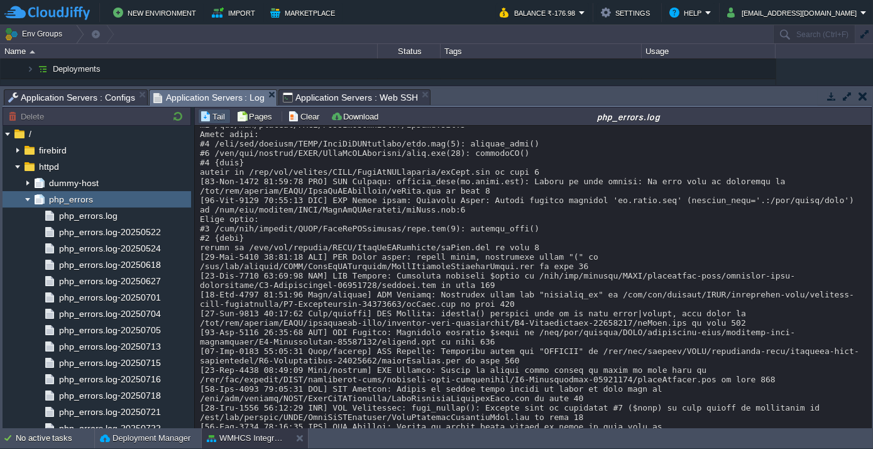
click at [210, 94] on span "Application Servers : Log" at bounding box center [209, 98] width 112 height 16
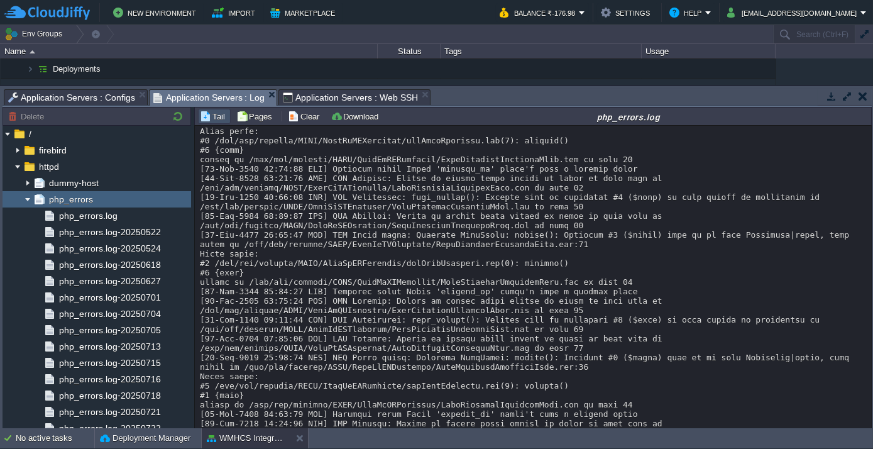
click at [99, 96] on span "Application Servers : Configs" at bounding box center [71, 97] width 127 height 15
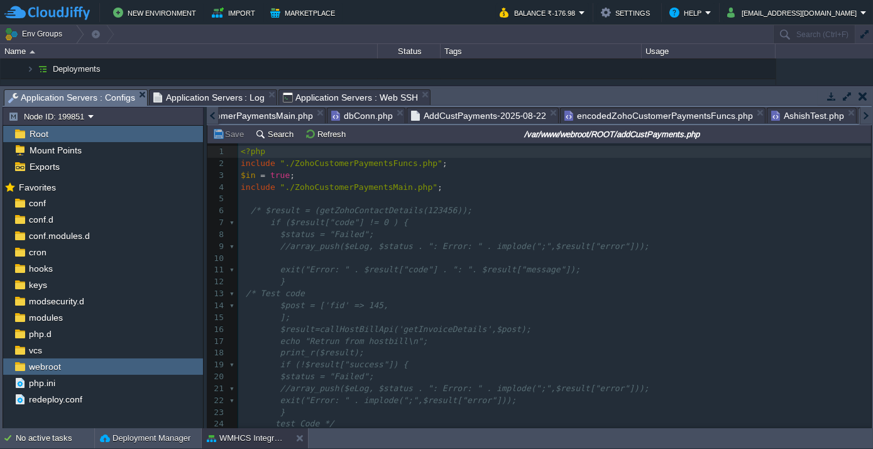
click at [214, 112] on div at bounding box center [213, 116] width 12 height 18
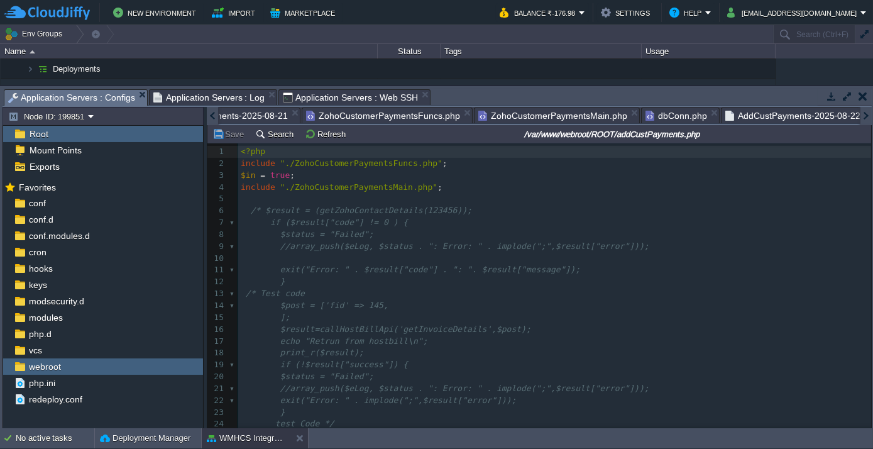
click at [214, 112] on div at bounding box center [213, 116] width 12 height 18
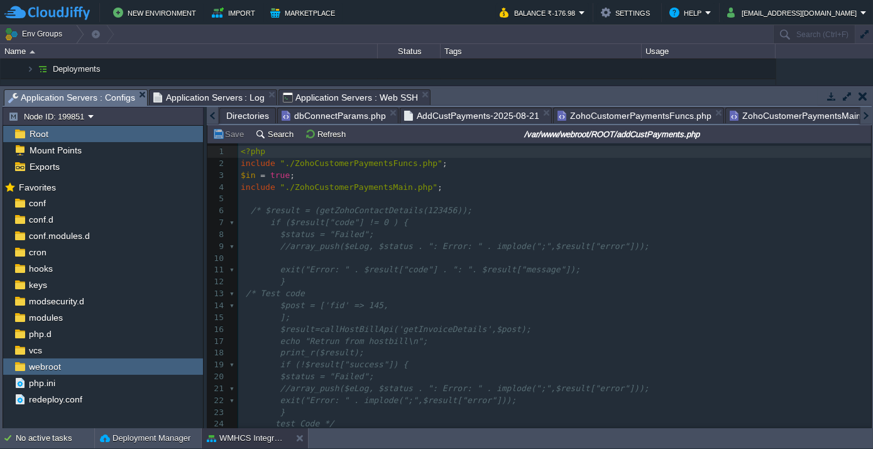
click at [214, 112] on div at bounding box center [213, 116] width 12 height 18
click at [235, 116] on span "Directories" at bounding box center [247, 115] width 43 height 15
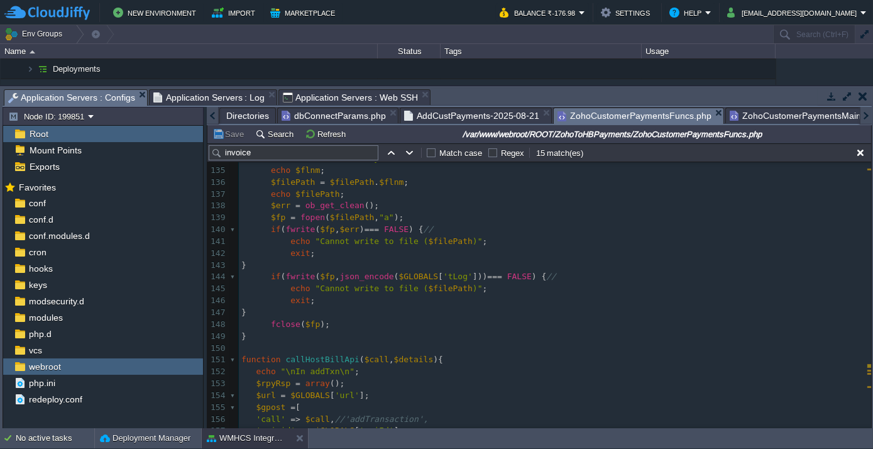
click at [645, 118] on span "ZohoCustomerPaymentsFuncs.php" at bounding box center [634, 116] width 154 height 16
click at [269, 348] on pre "​" at bounding box center [555, 348] width 632 height 12
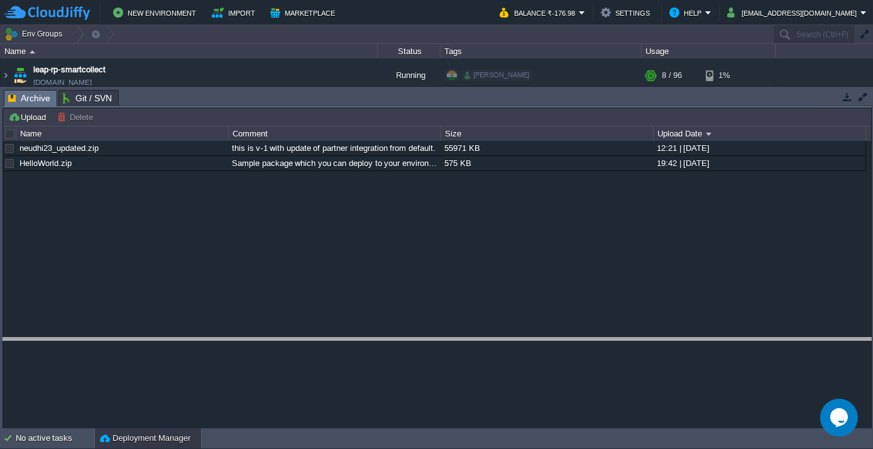
drag, startPoint x: 200, startPoint y: 94, endPoint x: 236, endPoint y: 346, distance: 253.8
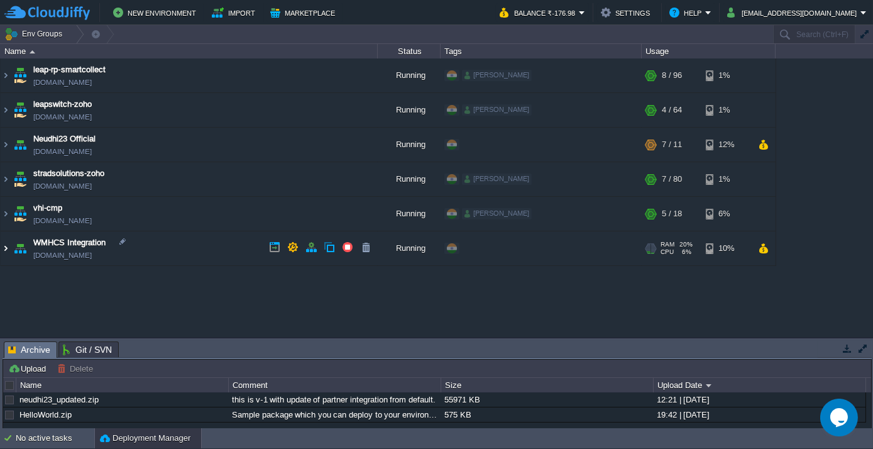
click at [6, 246] on img at bounding box center [6, 248] width 10 height 34
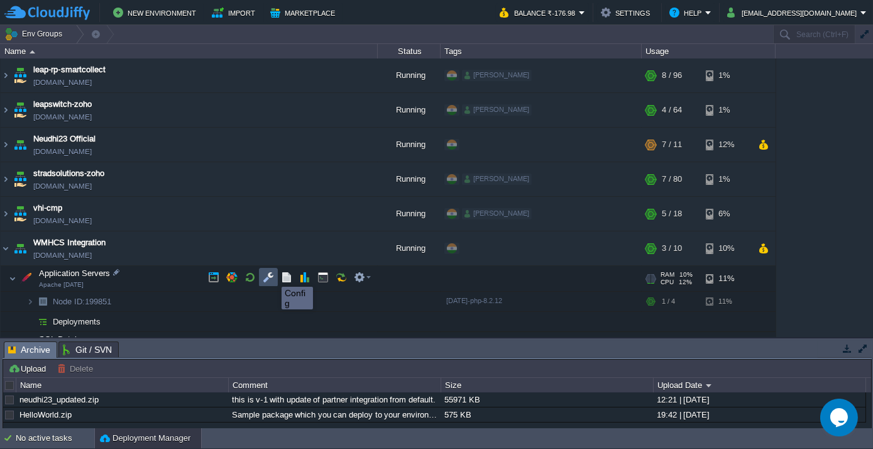
click at [272, 275] on button "button" at bounding box center [268, 276] width 11 height 11
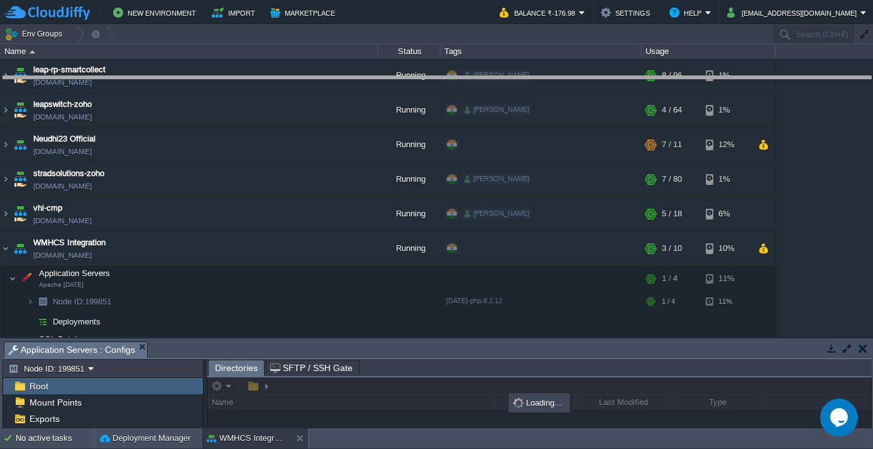
drag, startPoint x: 336, startPoint y: 342, endPoint x: 350, endPoint y: 26, distance: 316.3
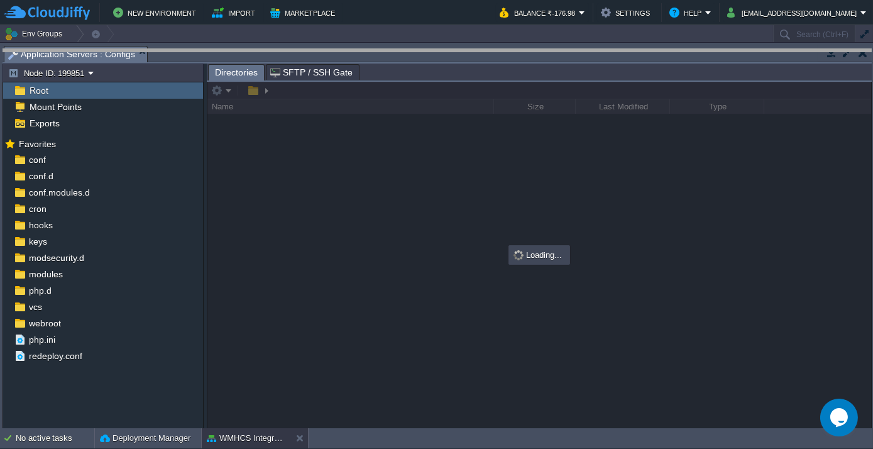
drag, startPoint x: 352, startPoint y: 54, endPoint x: 352, endPoint y: 63, distance: 9.4
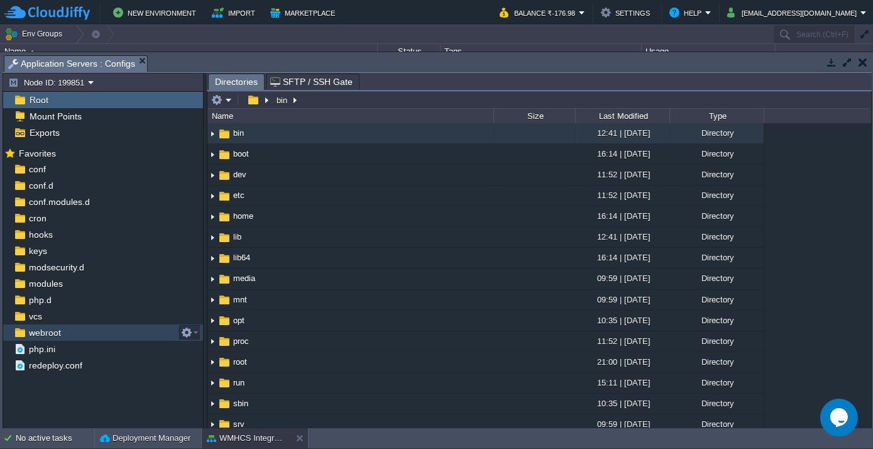
click at [58, 329] on span "webroot" at bounding box center [44, 332] width 36 height 11
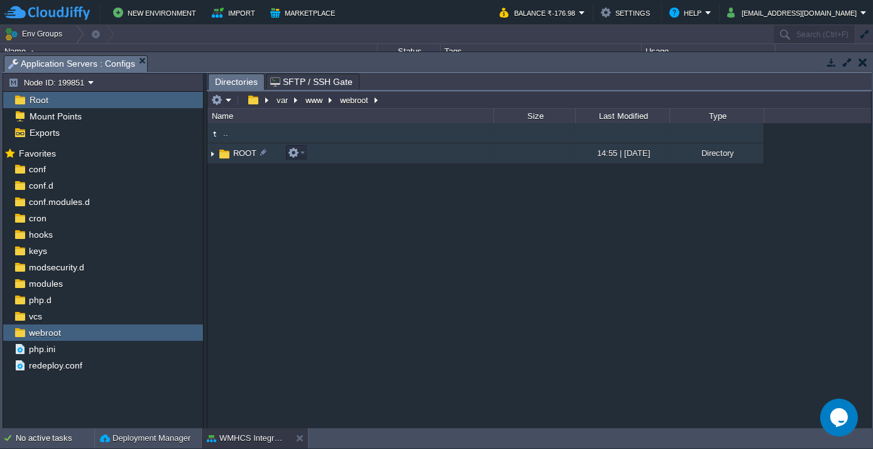
click at [243, 146] on td "ROOT" at bounding box center [350, 153] width 286 height 21
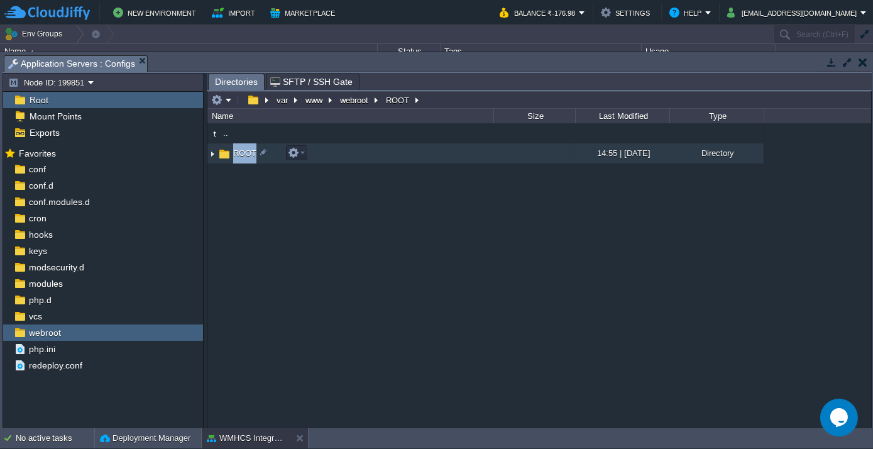
click at [243, 146] on td "ROOT" at bounding box center [350, 153] width 286 height 21
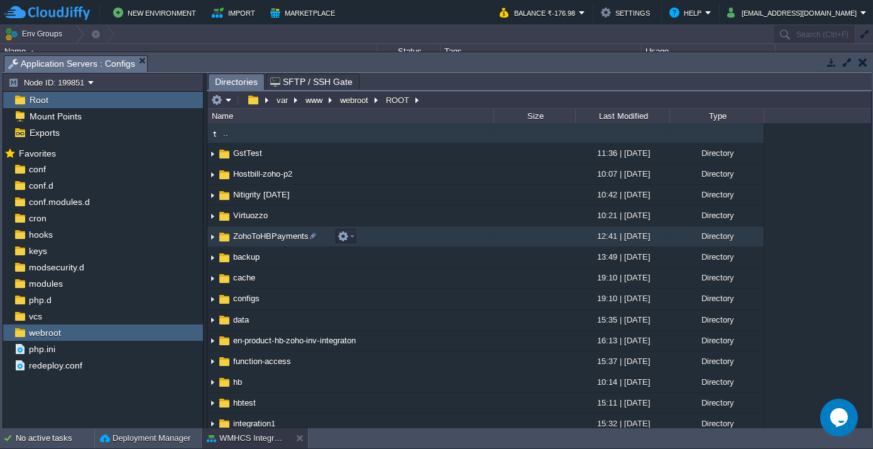
click at [266, 237] on span "ZohoToHBPayments" at bounding box center [270, 236] width 79 height 11
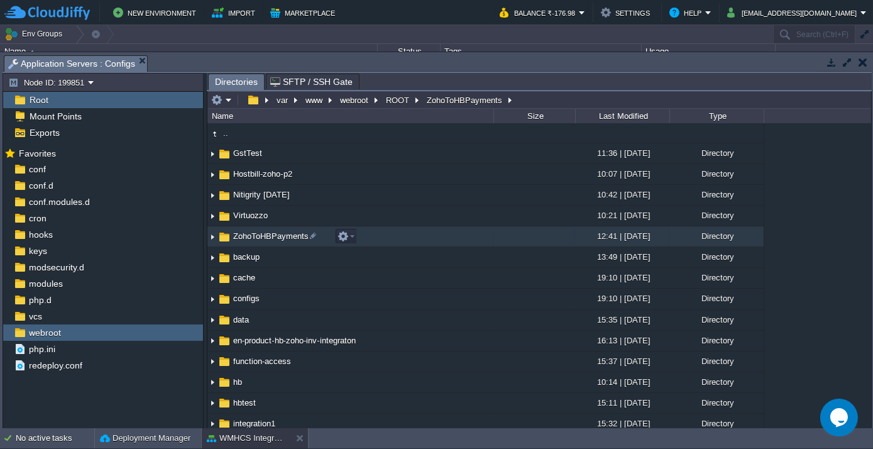
click at [266, 237] on span "ZohoToHBPayments" at bounding box center [270, 236] width 79 height 11
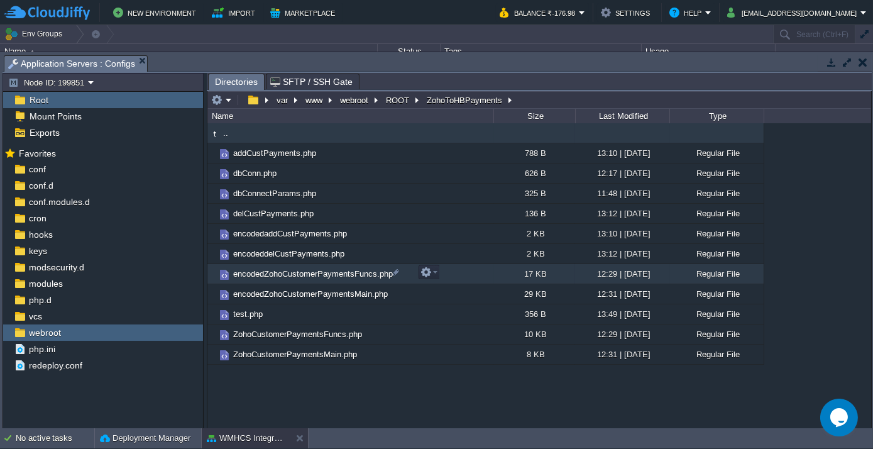
click at [307, 270] on span "encodedZohoCustomerPaymentsFuncs.php" at bounding box center [312, 273] width 163 height 11
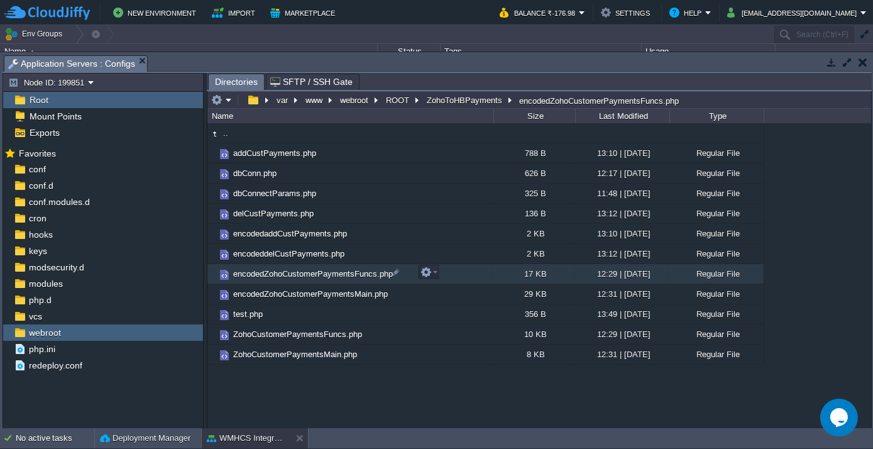
click at [307, 270] on span "encodedZohoCustomerPaymentsFuncs.php" at bounding box center [312, 273] width 163 height 11
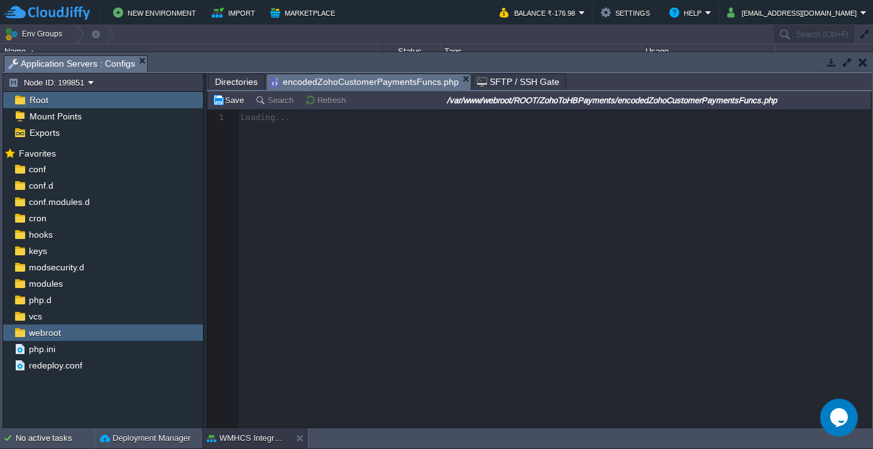
scroll to position [4, 0]
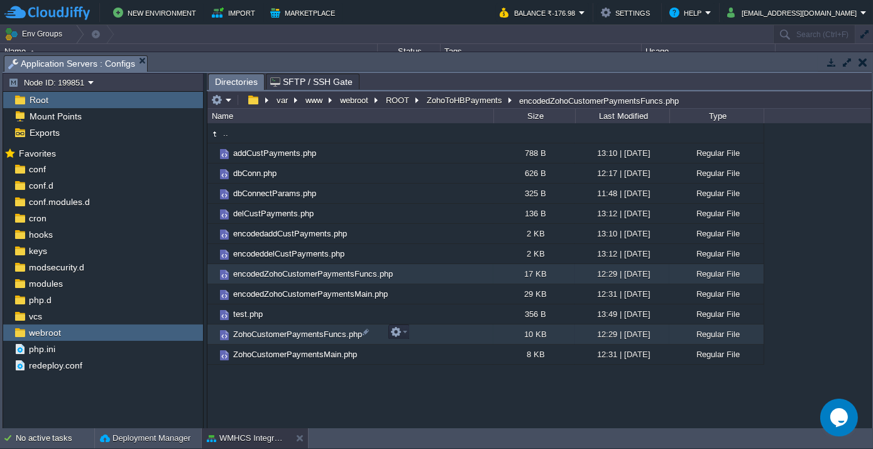
click at [264, 335] on span "ZohoCustomerPaymentsFuncs.php" at bounding box center [297, 334] width 133 height 11
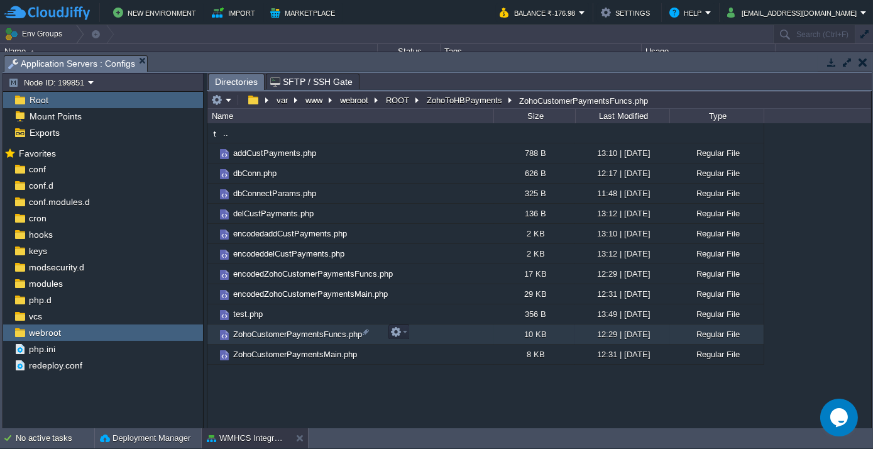
click at [264, 335] on span "ZohoCustomerPaymentsFuncs.php" at bounding box center [297, 334] width 133 height 11
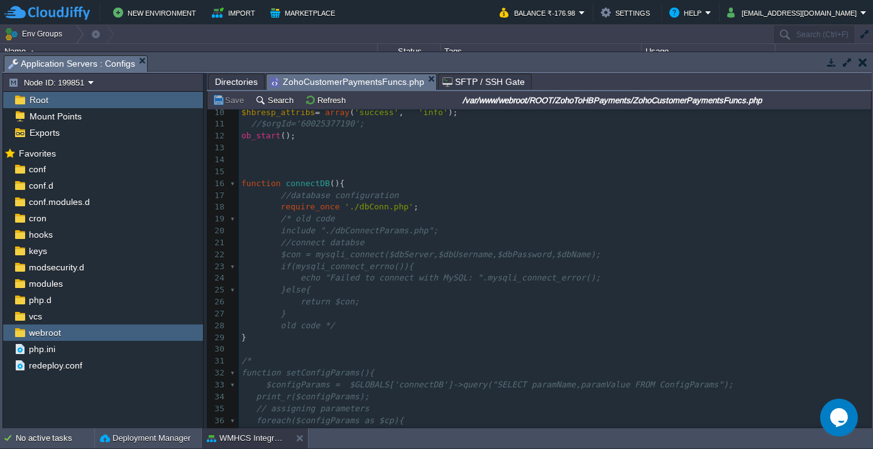
scroll to position [114, 0]
click at [362, 206] on div "301 1 <?php 2 $status = "Failed" ; 3 // $apiId='c6ae0676b68eb0b9913a'; 4 //$api…" at bounding box center [555, 288] width 632 height 580
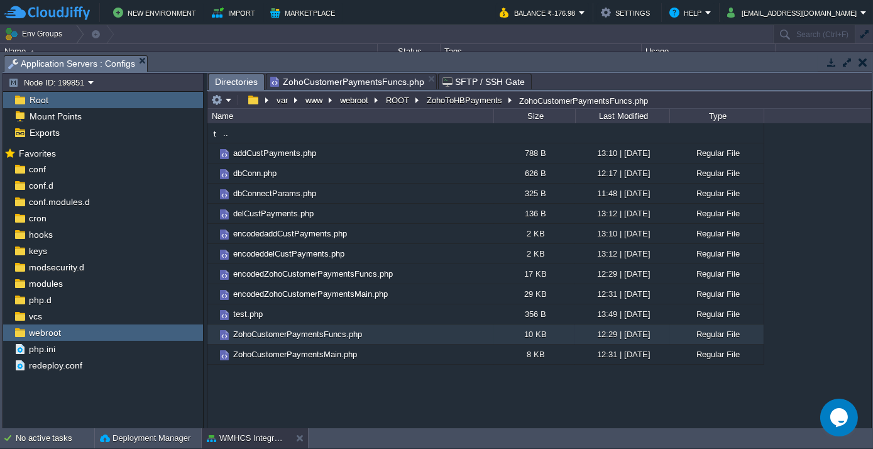
click at [241, 80] on span "Directories" at bounding box center [236, 82] width 43 height 16
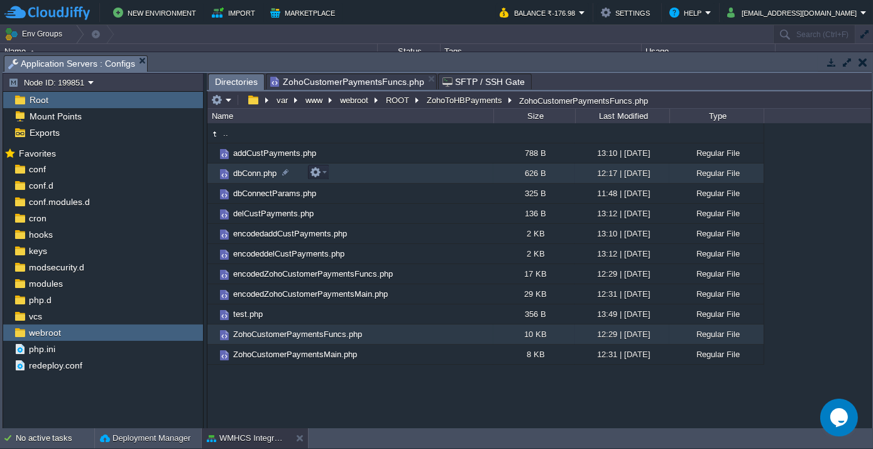
click at [256, 173] on span "dbConn.php" at bounding box center [254, 173] width 47 height 11
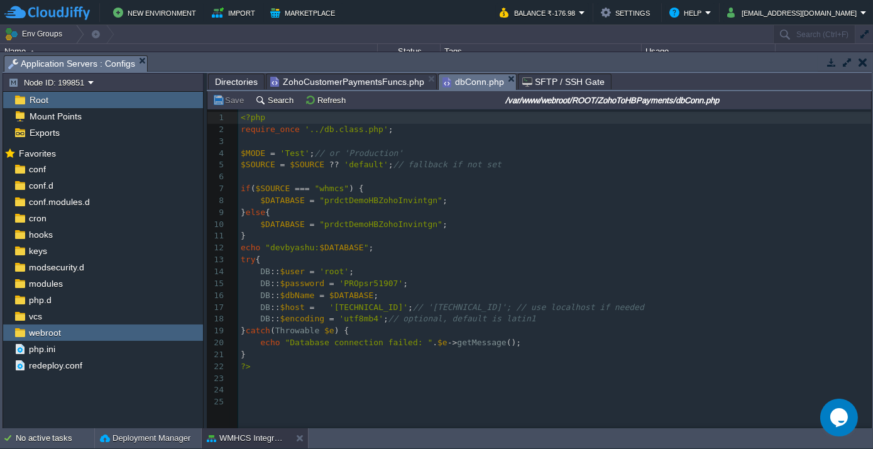
scroll to position [4, 0]
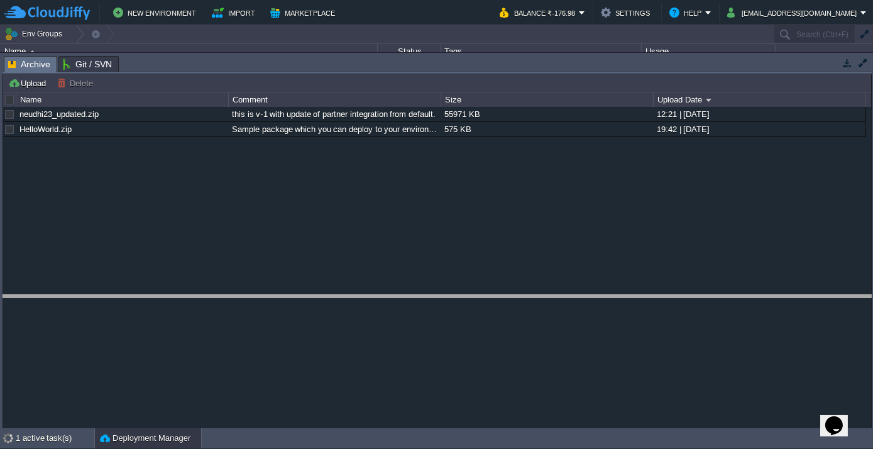
drag, startPoint x: 141, startPoint y: 65, endPoint x: 148, endPoint y: 304, distance: 239.5
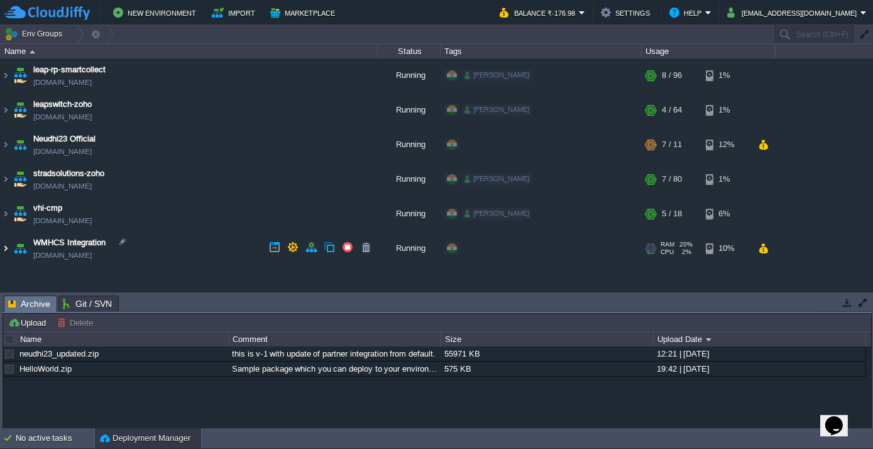
click at [8, 249] on img at bounding box center [6, 248] width 10 height 34
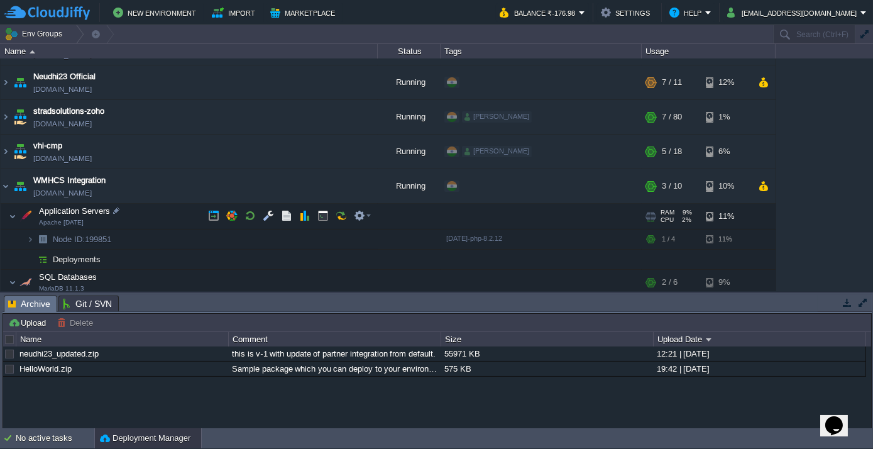
scroll to position [84, 0]
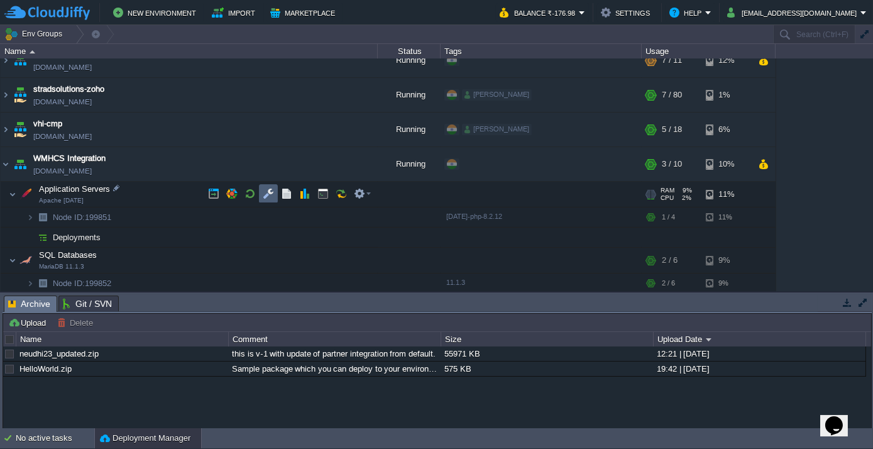
click at [268, 195] on button "button" at bounding box center [268, 193] width 11 height 11
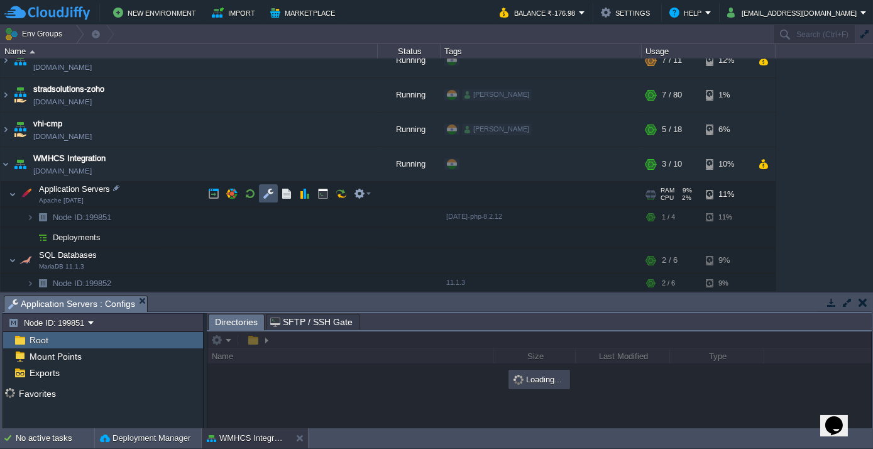
click at [268, 195] on button "button" at bounding box center [268, 193] width 11 height 11
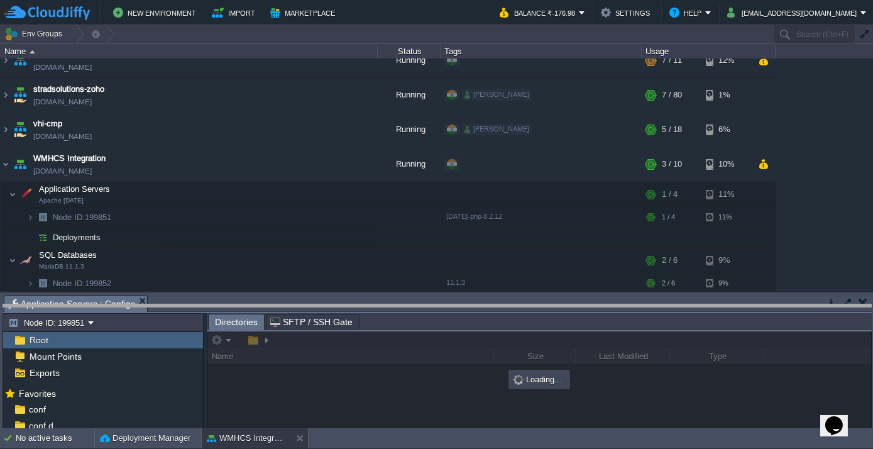
drag, startPoint x: 340, startPoint y: 303, endPoint x: 353, endPoint y: 312, distance: 16.2
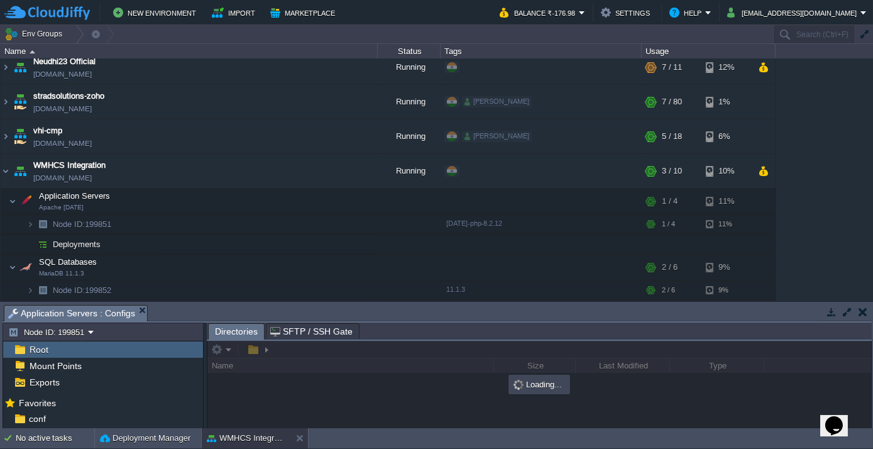
scroll to position [75, 0]
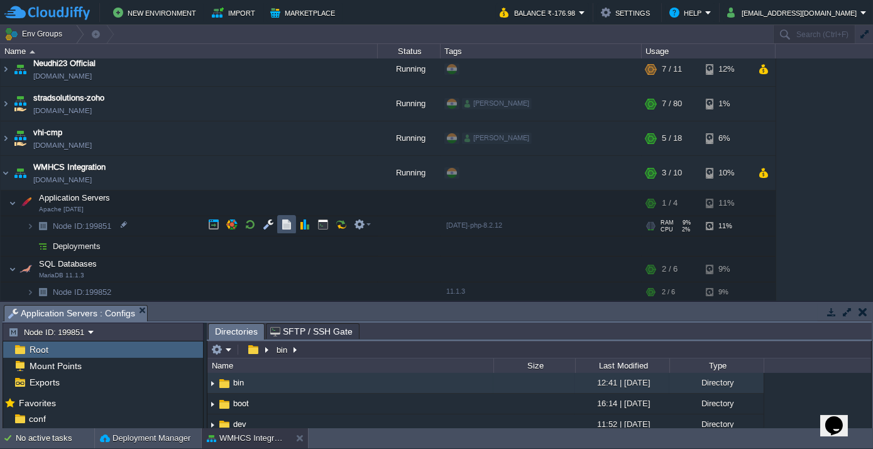
click at [283, 224] on button "button" at bounding box center [286, 224] width 11 height 11
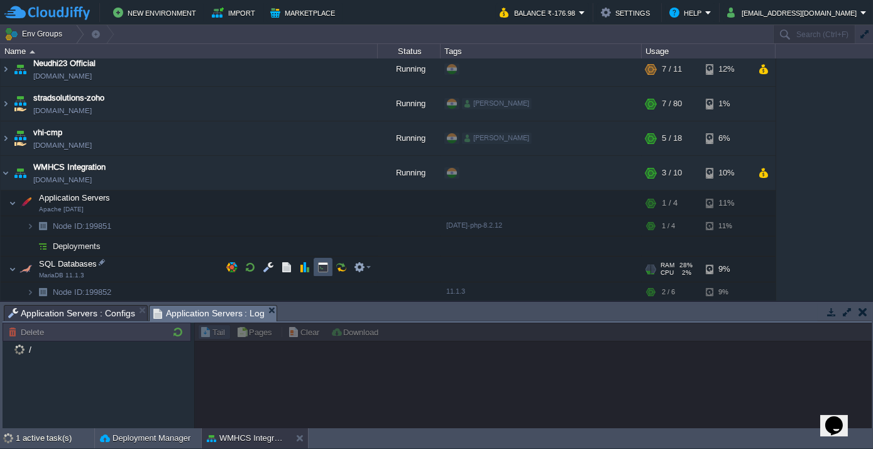
click at [320, 266] on button "button" at bounding box center [322, 266] width 11 height 11
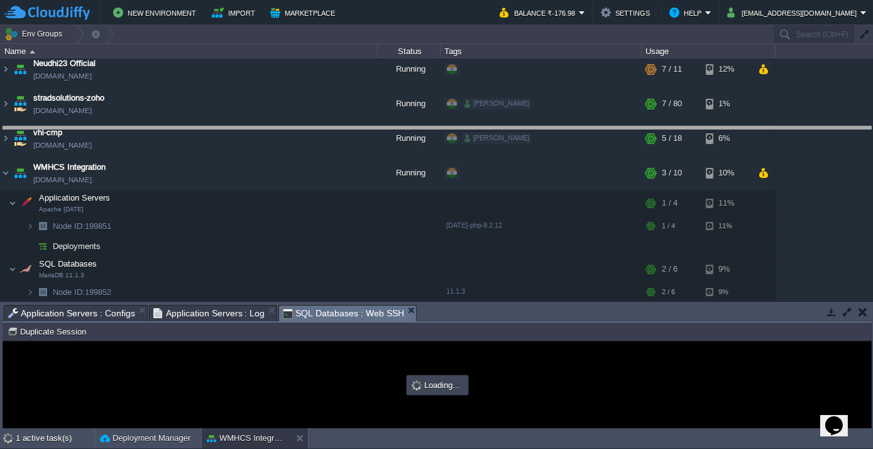
drag, startPoint x: 428, startPoint y: 311, endPoint x: 436, endPoint y: 133, distance: 178.6
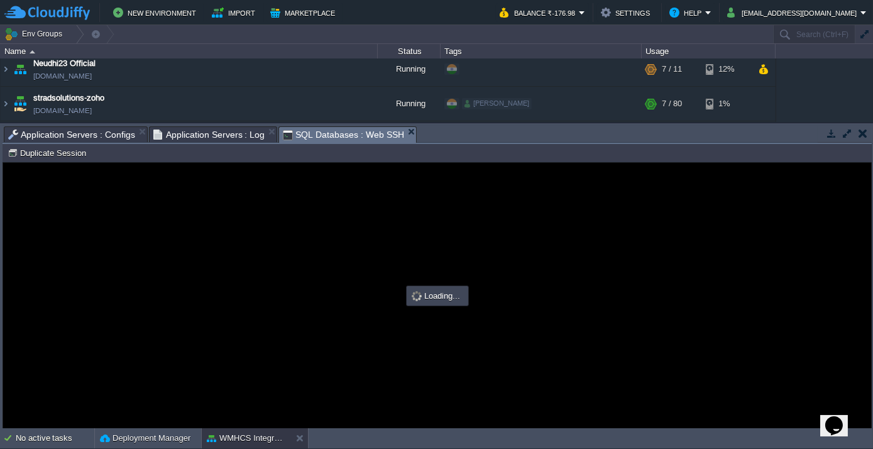
click at [209, 134] on span "Application Servers : Log" at bounding box center [209, 134] width 112 height 15
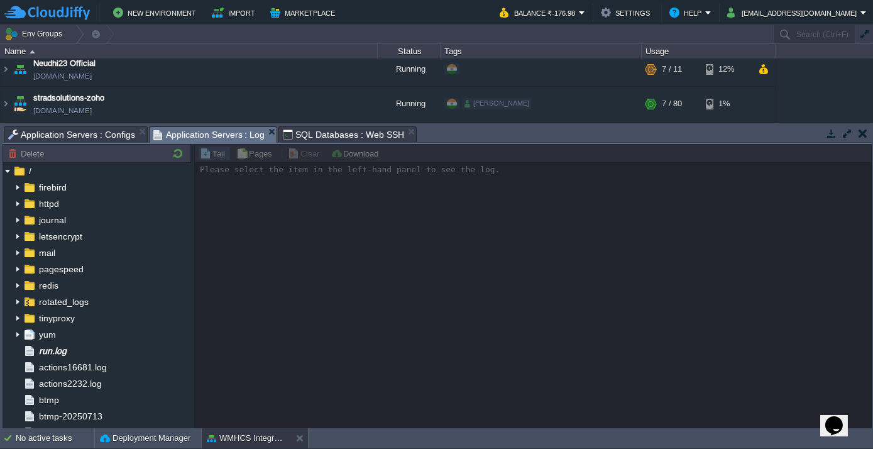
scroll to position [0, 0]
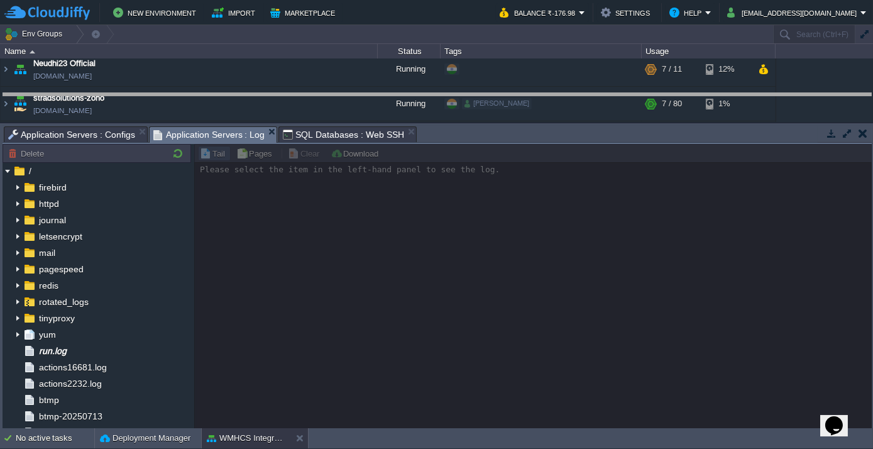
drag, startPoint x: 471, startPoint y: 133, endPoint x: 478, endPoint y: 104, distance: 29.9
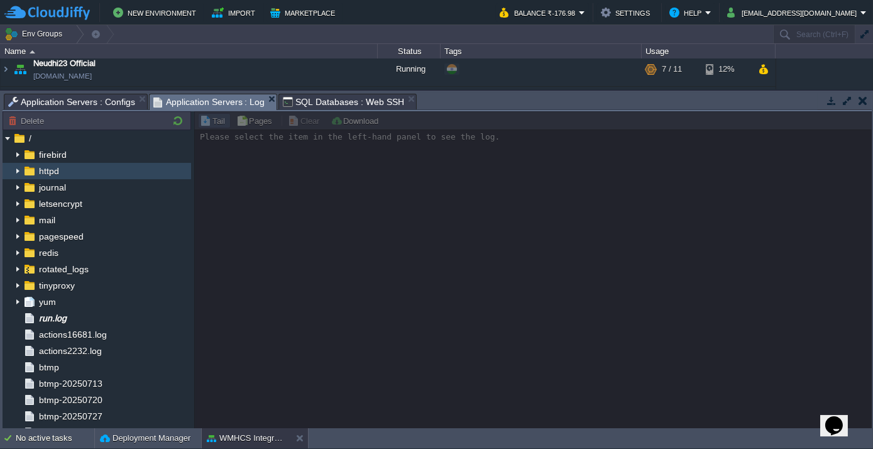
click at [40, 166] on span "httpd" at bounding box center [48, 170] width 24 height 11
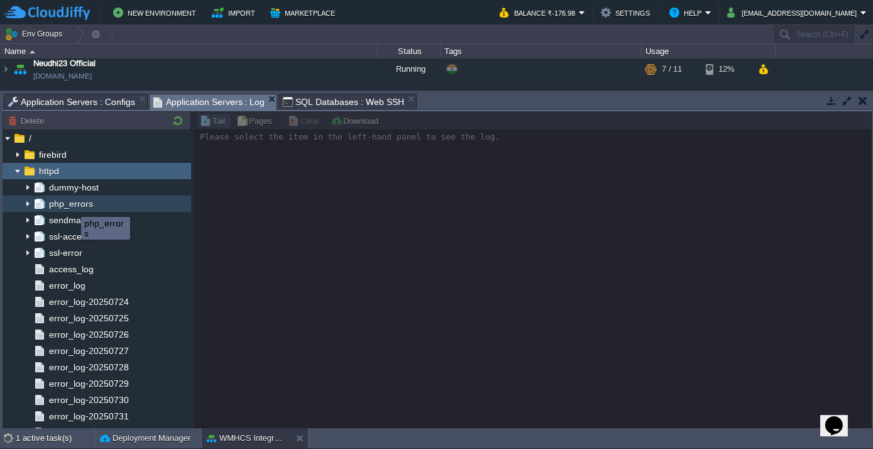
click at [72, 205] on span "php_errors" at bounding box center [70, 203] width 48 height 11
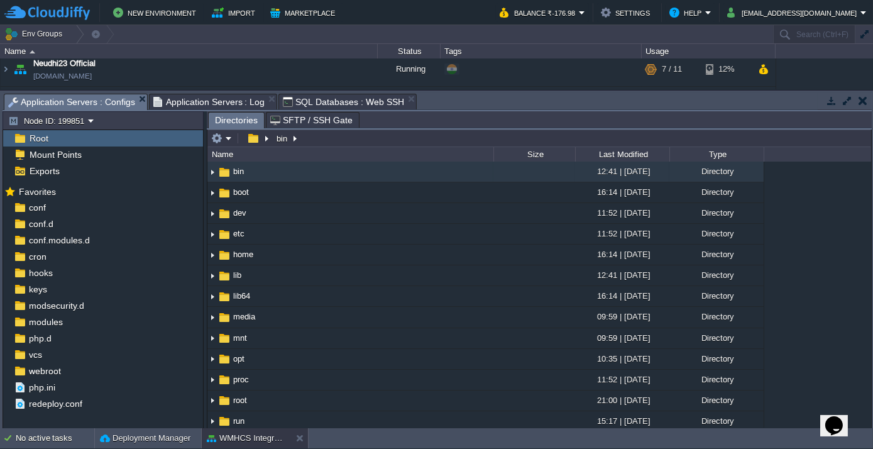
click at [60, 104] on span "Application Servers : Configs" at bounding box center [71, 102] width 127 height 16
type input "#000000"
click at [295, 101] on span "SQL Databases : Web SSH" at bounding box center [343, 101] width 121 height 15
click at [82, 100] on span "Application Servers : Configs" at bounding box center [71, 102] width 127 height 16
click at [54, 371] on span "webroot" at bounding box center [44, 370] width 36 height 11
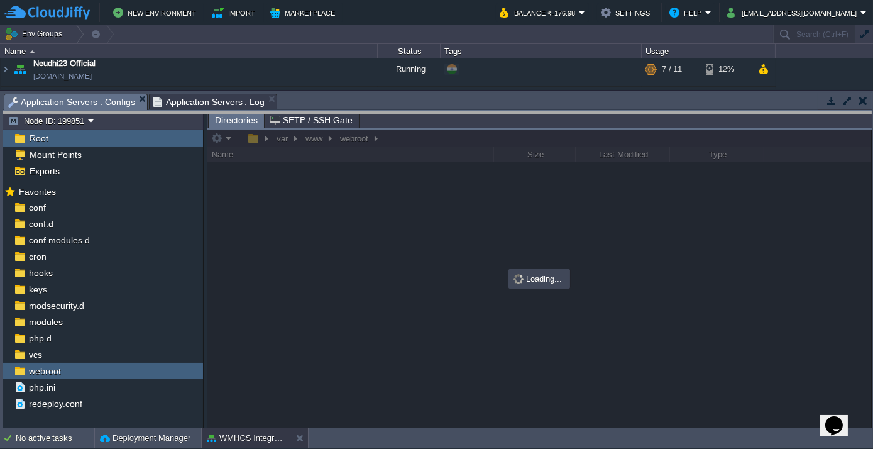
drag, startPoint x: 397, startPoint y: 104, endPoint x: 408, endPoint y: 283, distance: 178.7
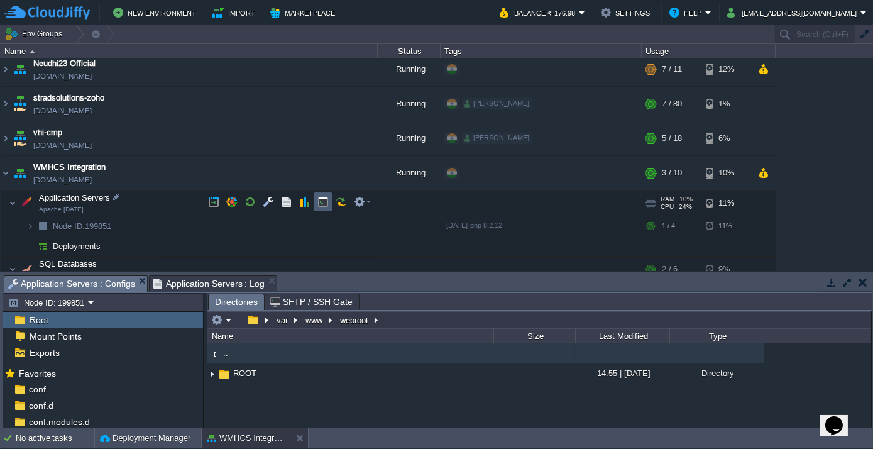
click at [324, 202] on button "button" at bounding box center [322, 201] width 11 height 11
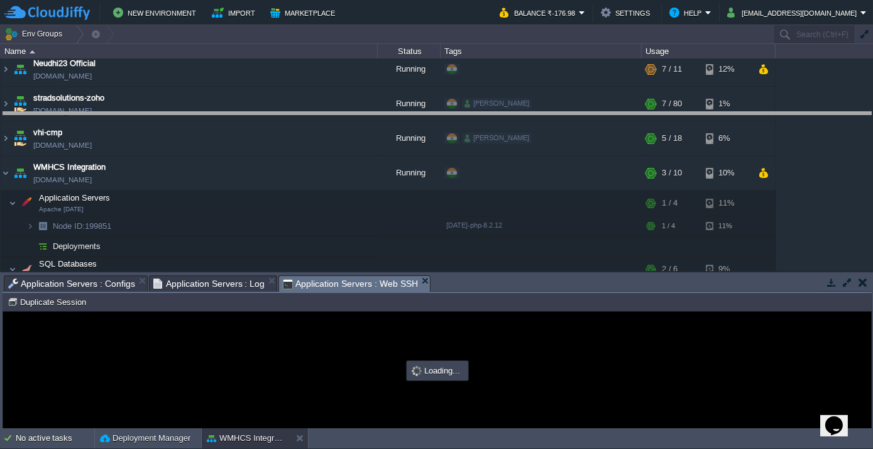
drag, startPoint x: 454, startPoint y: 288, endPoint x: 464, endPoint y: 113, distance: 174.9
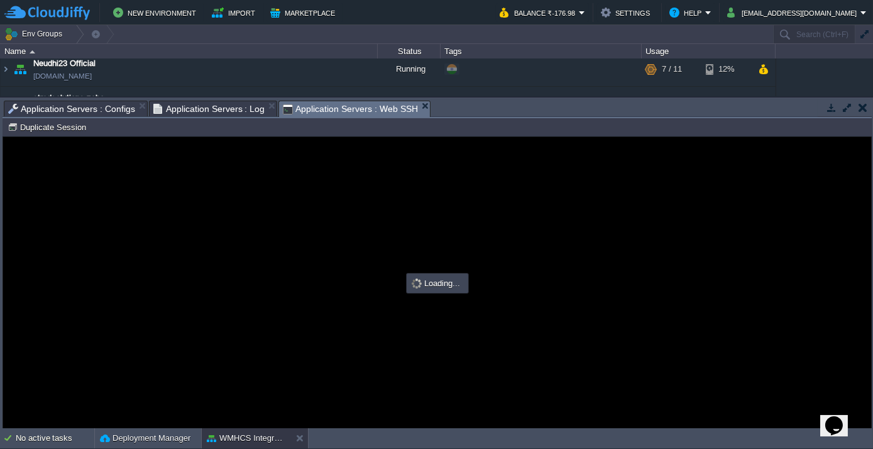
click at [90, 114] on span "Application Servers : Configs" at bounding box center [71, 108] width 127 height 15
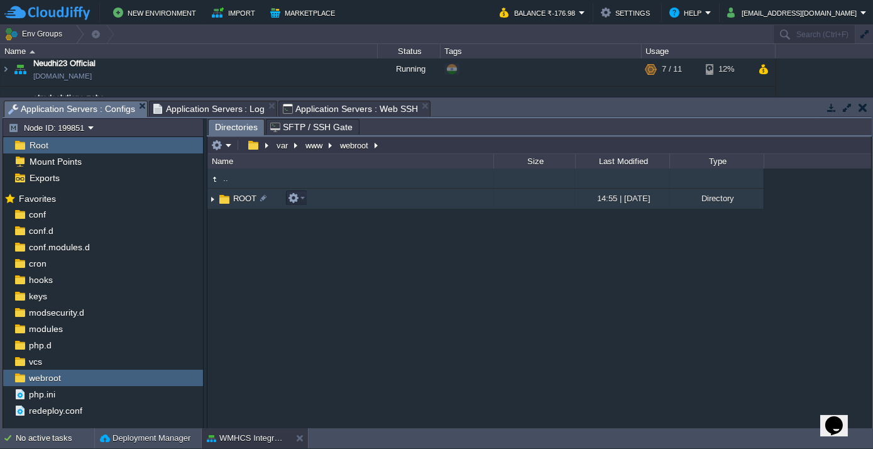
click at [237, 197] on span "ROOT" at bounding box center [244, 198] width 27 height 11
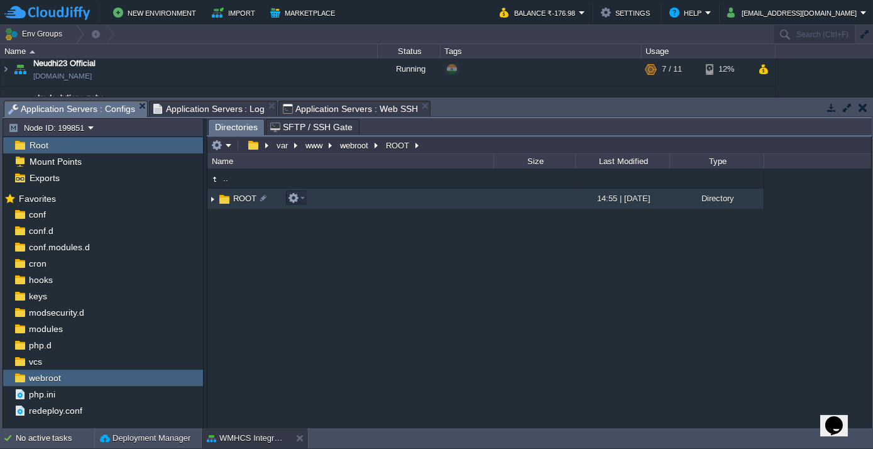
click at [237, 197] on span "ROOT" at bounding box center [244, 198] width 27 height 11
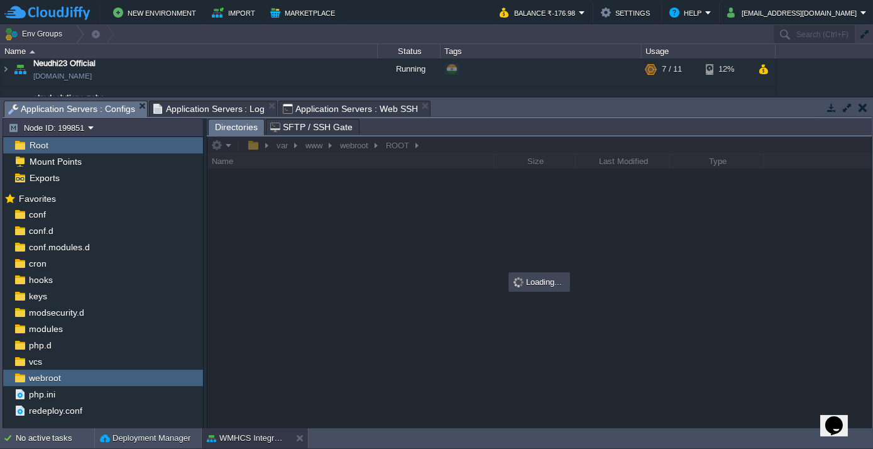
type input "#000000"
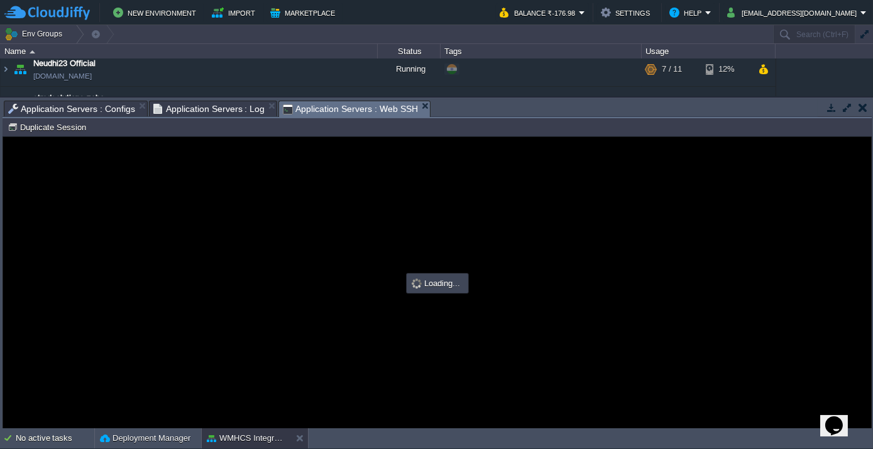
click at [359, 106] on span "Application Servers : Web SSH" at bounding box center [350, 109] width 135 height 16
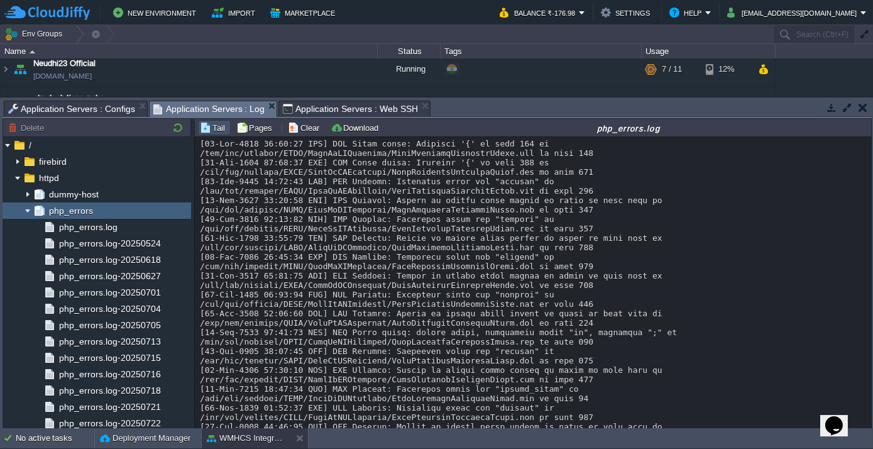
click at [173, 104] on span "Application Servers : Log" at bounding box center [209, 109] width 112 height 16
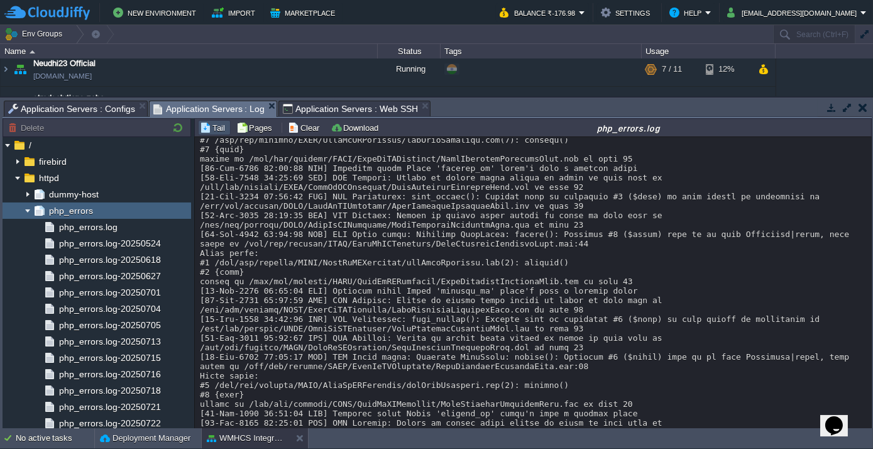
scroll to position [3665, 0]
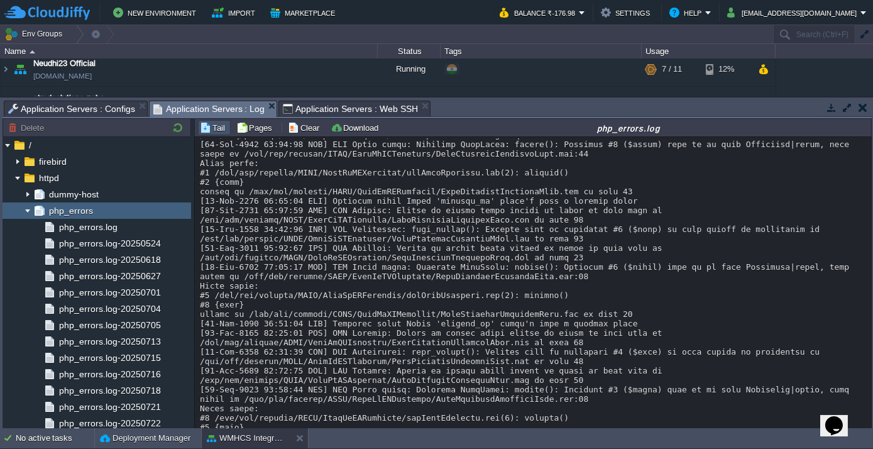
click at [310, 103] on span "Application Servers : Web SSH" at bounding box center [350, 108] width 135 height 15
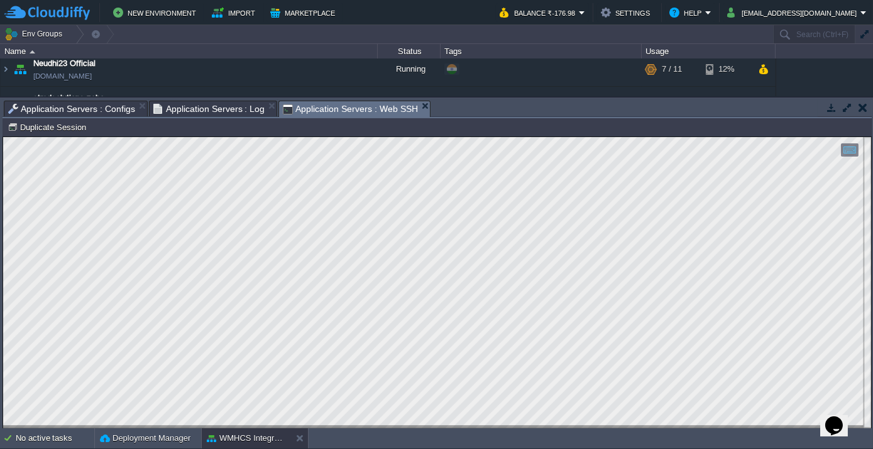
click at [222, 110] on span "Application Servers : Log" at bounding box center [209, 108] width 112 height 15
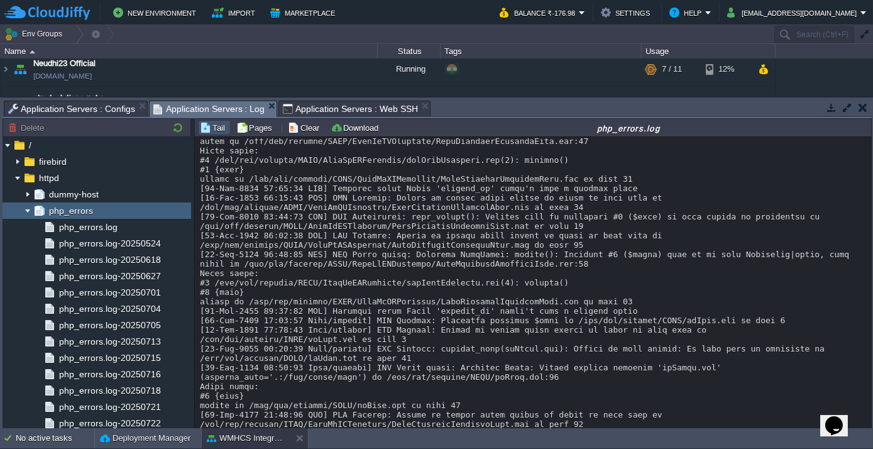
scroll to position [3802, 0]
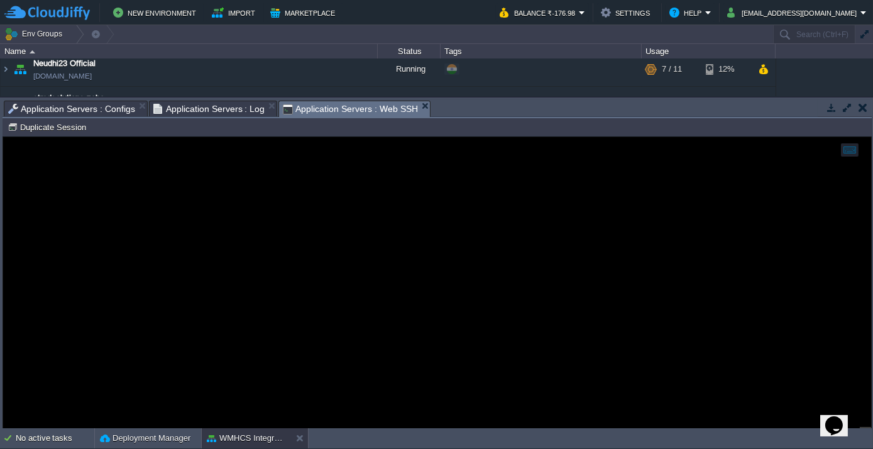
click at [329, 101] on span "Application Servers : Web SSH" at bounding box center [350, 109] width 135 height 16
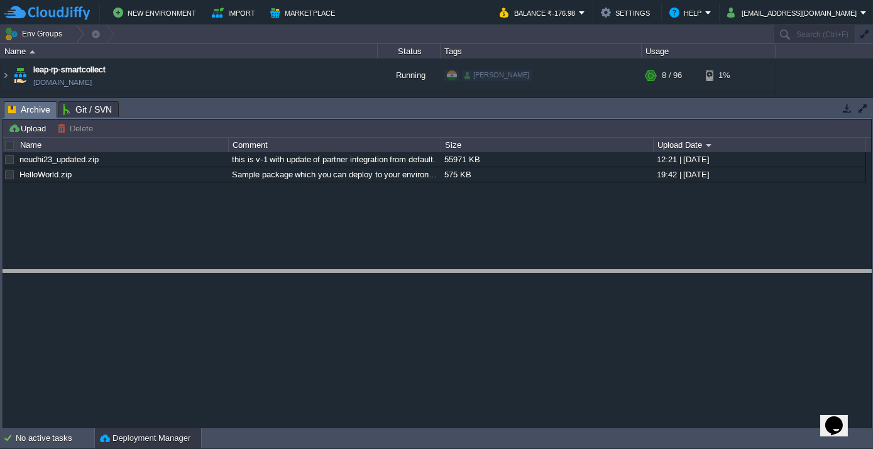
drag, startPoint x: 152, startPoint y: 111, endPoint x: 164, endPoint y: 292, distance: 181.3
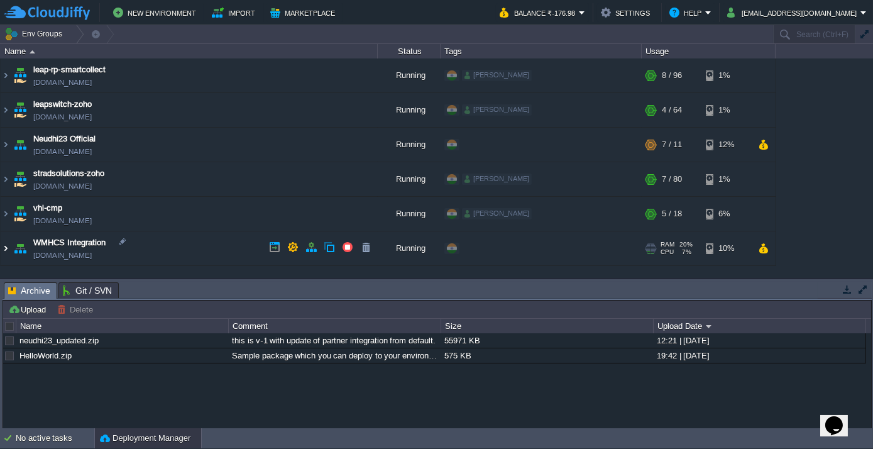
click at [6, 245] on img at bounding box center [6, 248] width 10 height 34
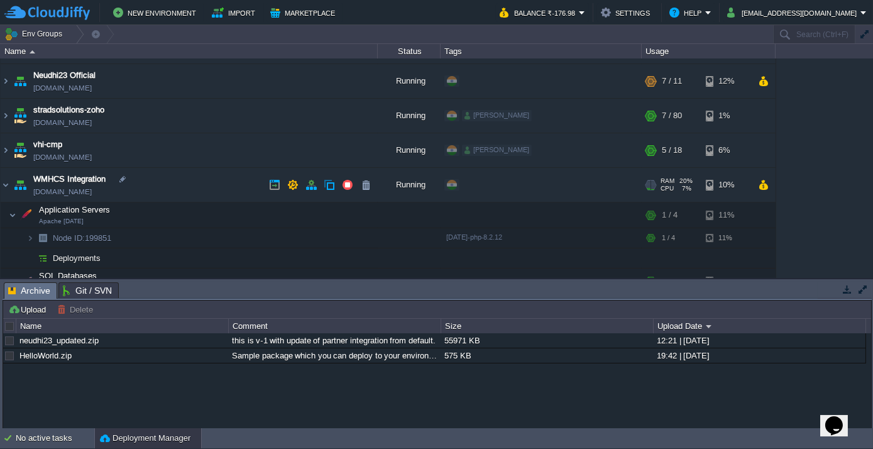
scroll to position [97, 0]
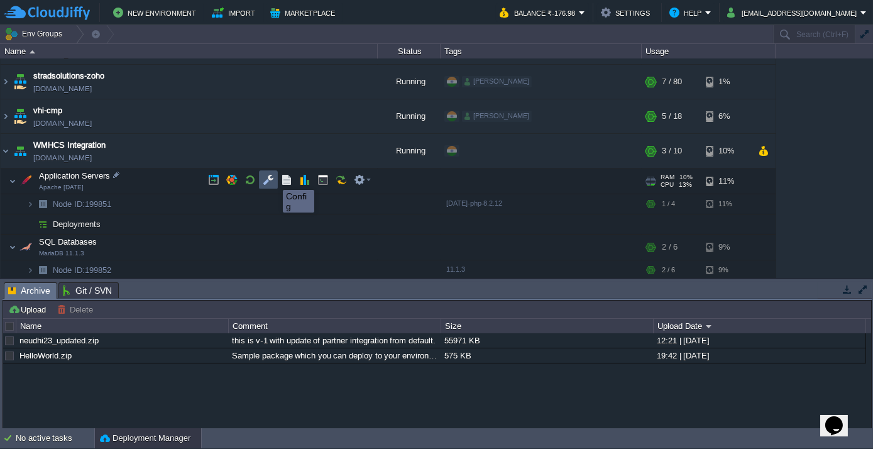
click at [268, 178] on button "button" at bounding box center [268, 179] width 11 height 11
click at [268, 178] on div "leap-rp-smartcollect leap-rp-smartcollect.cloudjiffy.net Running ishan + Add to…" at bounding box center [436, 167] width 873 height 219
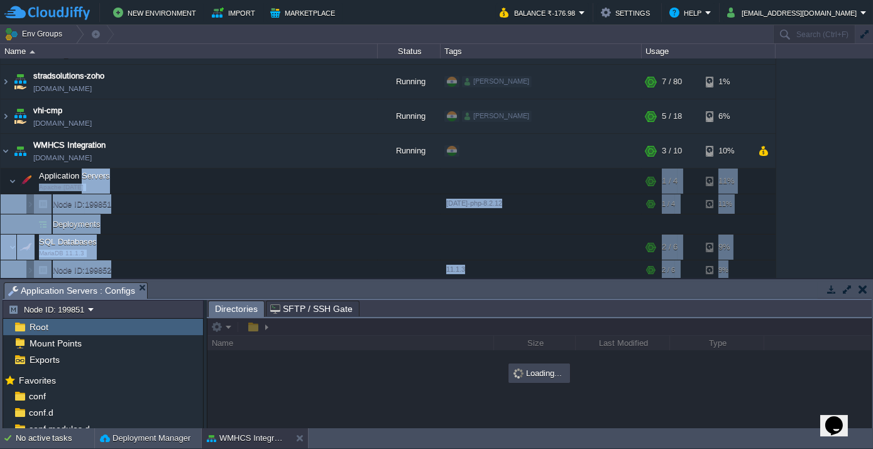
click at [9, 176] on img at bounding box center [13, 180] width 8 height 25
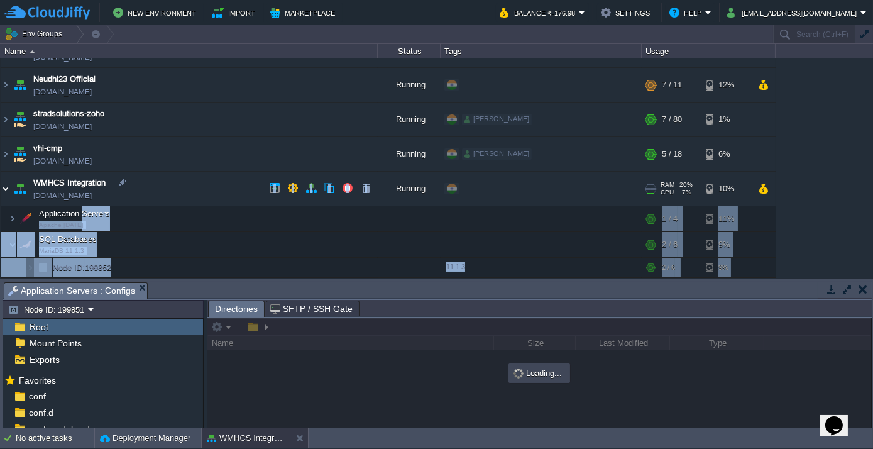
scroll to position [58, 0]
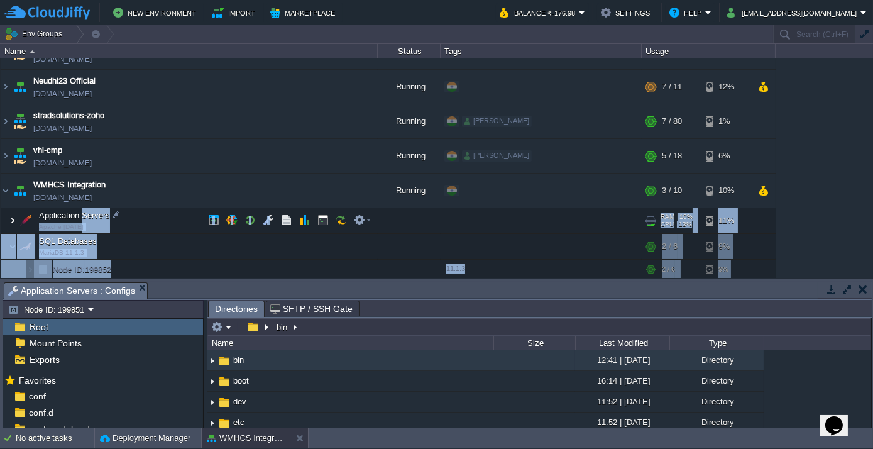
click at [13, 222] on img at bounding box center [13, 220] width 8 height 25
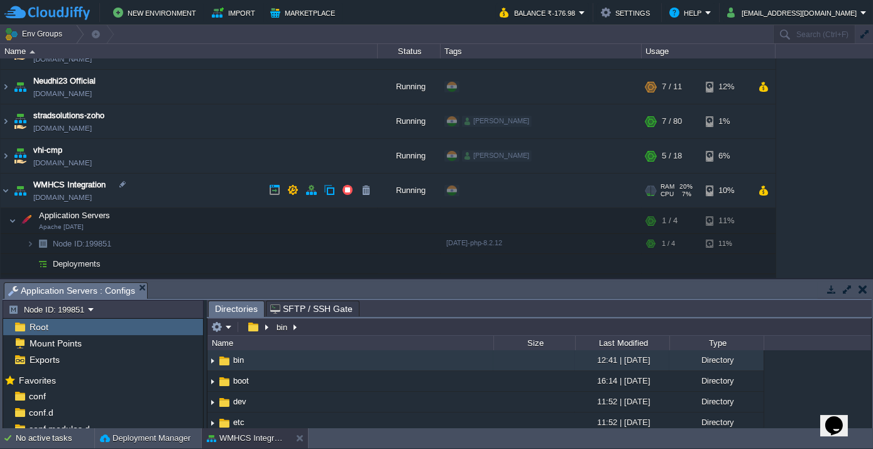
click at [182, 185] on td "WMHCS Integration env-3756472.cloudjiffy.net" at bounding box center [189, 190] width 377 height 35
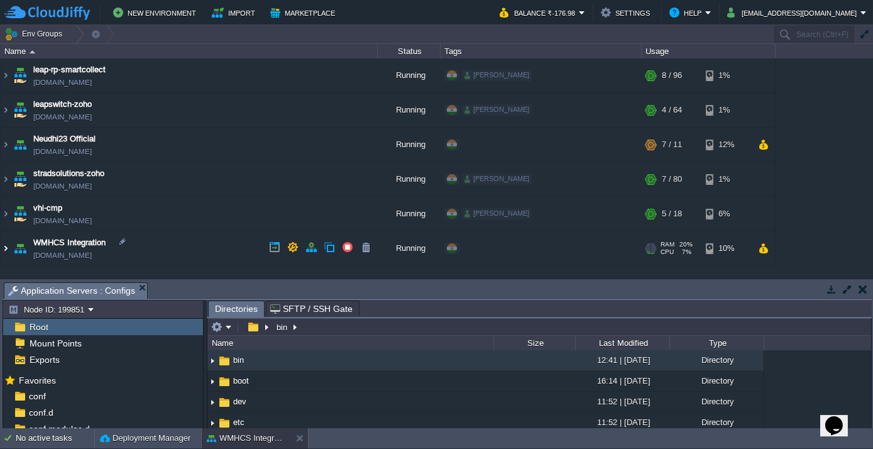
click at [6, 247] on img at bounding box center [6, 248] width 10 height 34
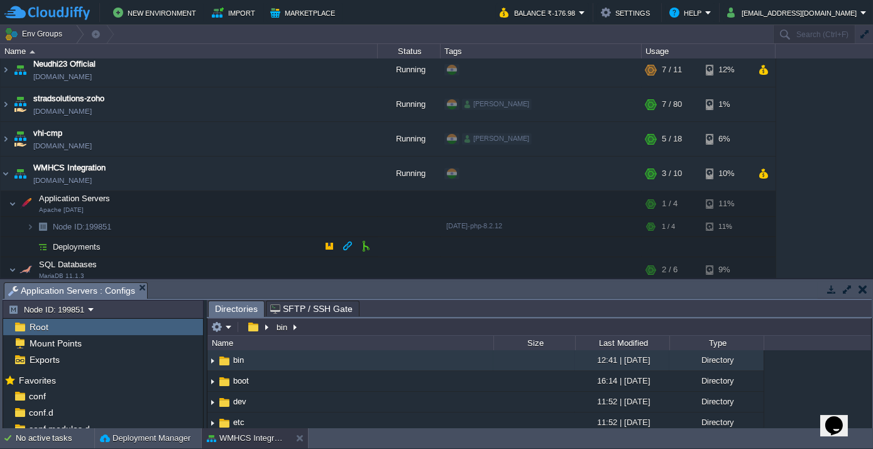
scroll to position [97, 0]
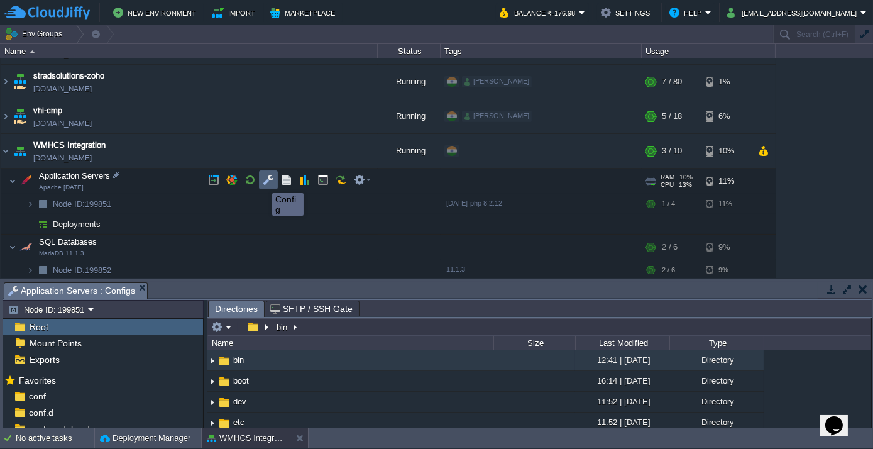
click at [263, 181] on button "button" at bounding box center [268, 179] width 11 height 11
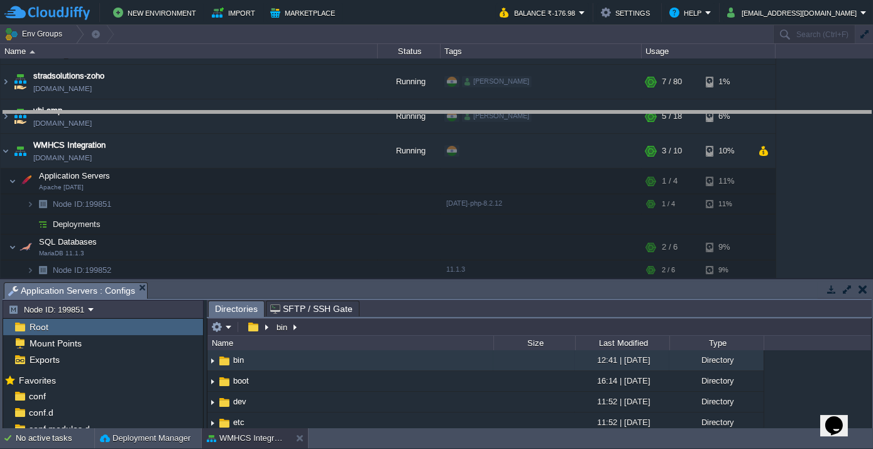
drag, startPoint x: 339, startPoint y: 291, endPoint x: 406, endPoint y: 79, distance: 222.1
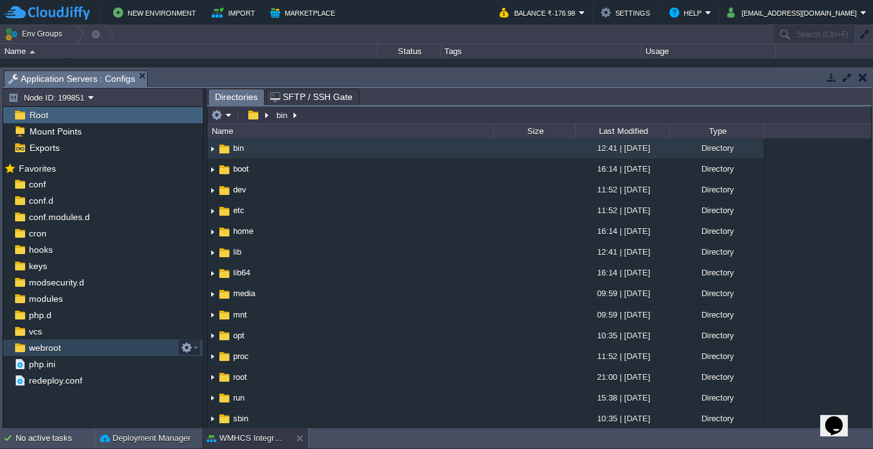
click at [56, 344] on span "webroot" at bounding box center [44, 347] width 36 height 11
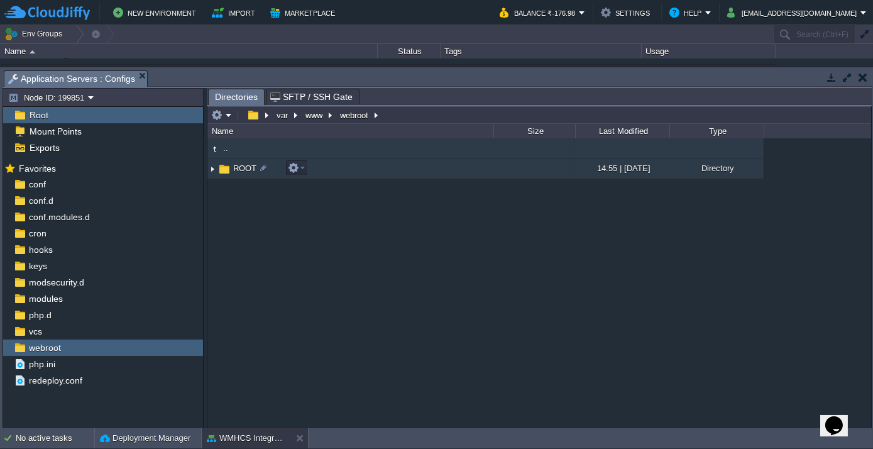
click at [239, 166] on span "ROOT" at bounding box center [244, 168] width 27 height 11
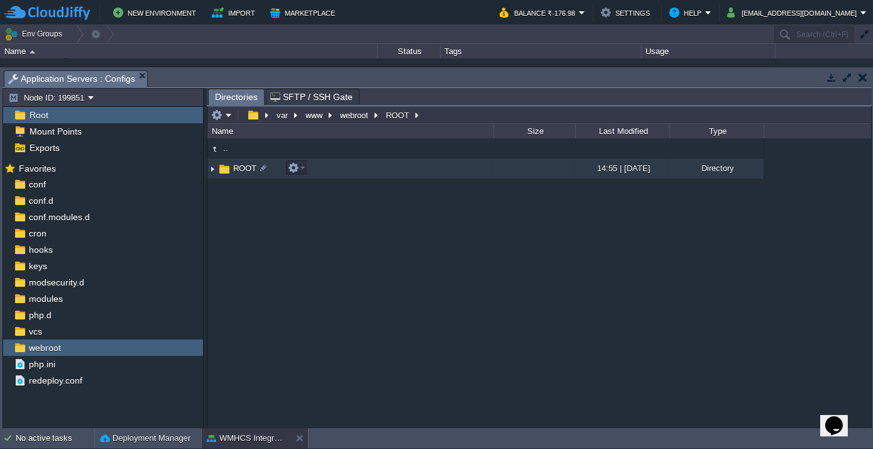
click at [239, 166] on span "ROOT" at bounding box center [244, 168] width 27 height 11
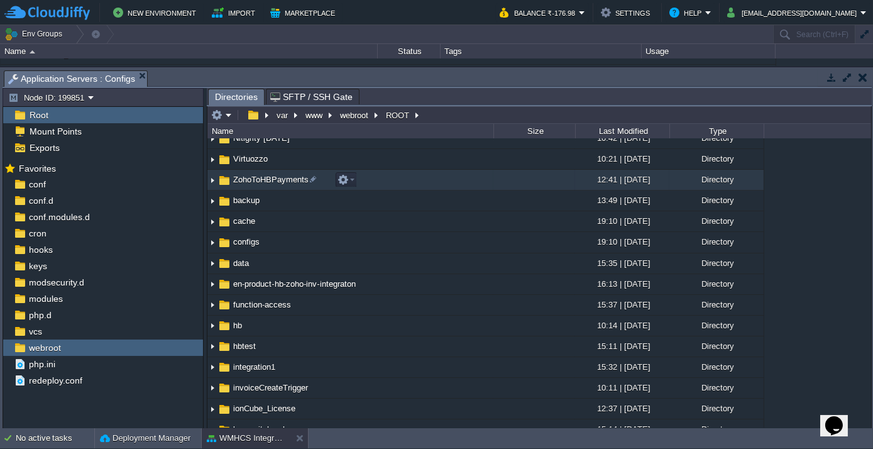
scroll to position [57, 0]
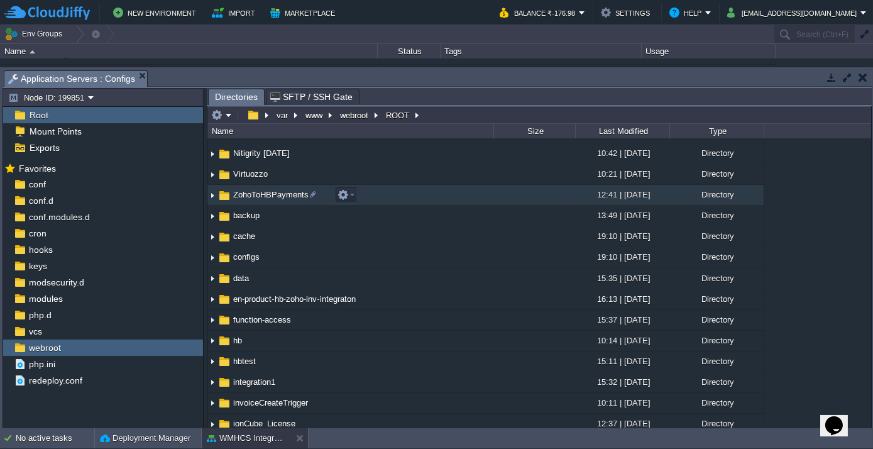
click at [243, 196] on span "ZohoToHBPayments" at bounding box center [270, 194] width 79 height 11
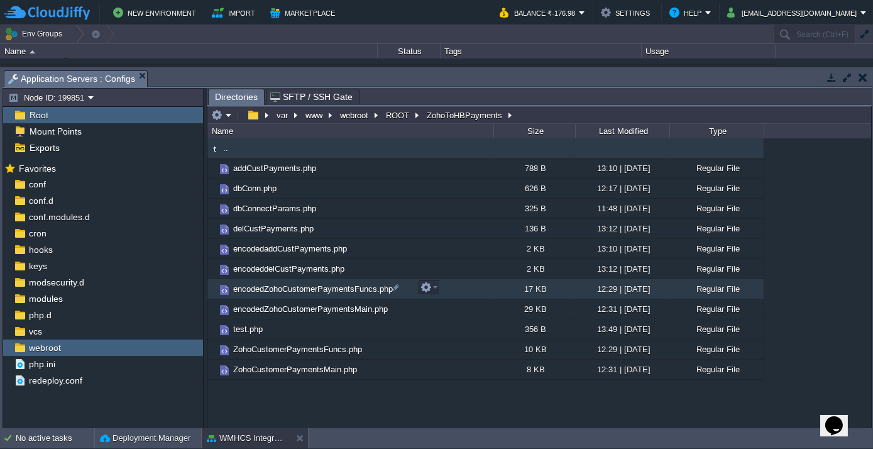
click at [284, 293] on td "encodedZohoCustomerPaymentsFuncs.php" at bounding box center [350, 289] width 286 height 20
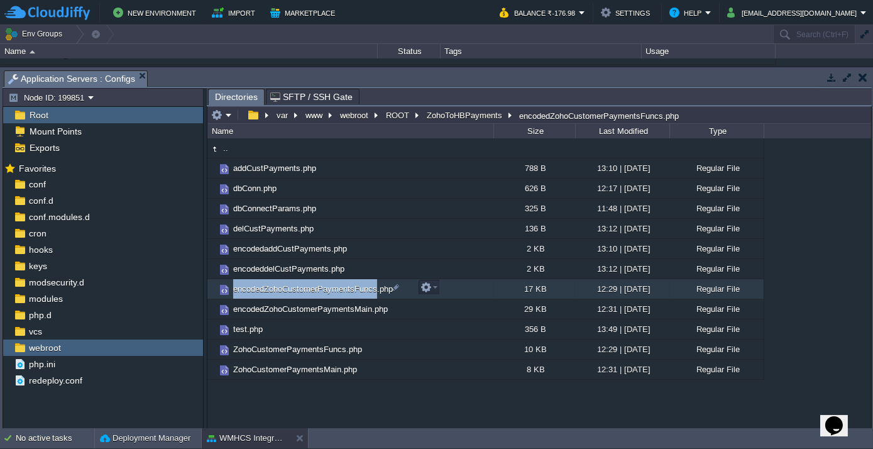
click at [284, 293] on td "encodedZohoCustomerPaymentsFuncs.php" at bounding box center [350, 289] width 286 height 20
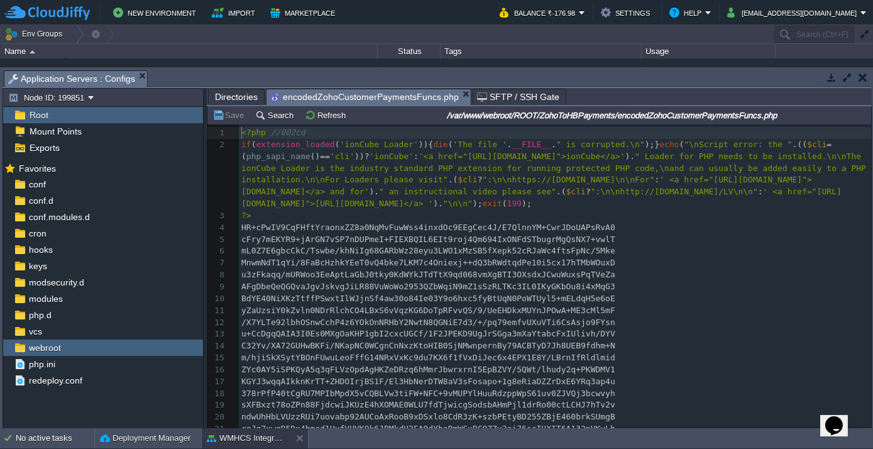
scroll to position [4, 0]
click at [223, 89] on span "Directories" at bounding box center [236, 96] width 43 height 15
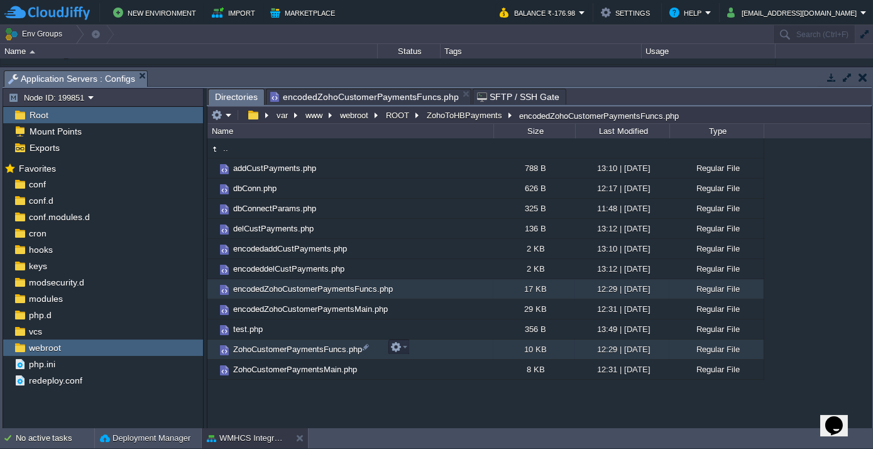
click at [278, 349] on span "ZohoCustomerPaymentsFuncs.php" at bounding box center [297, 349] width 133 height 11
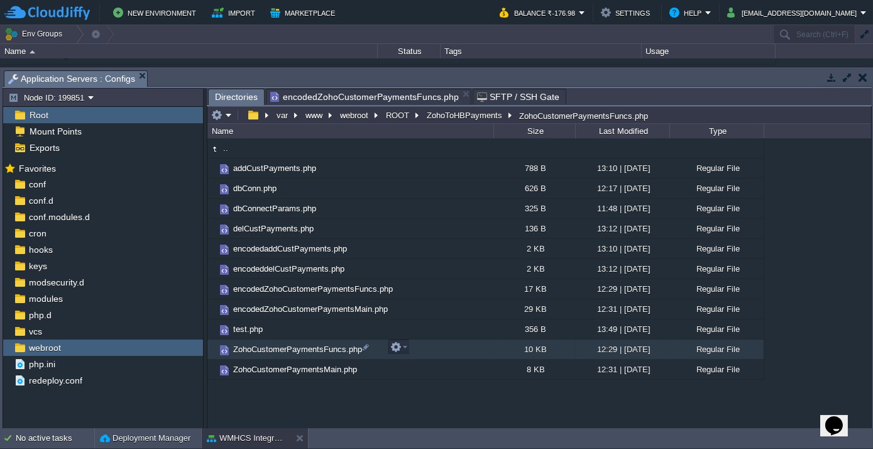
click at [278, 349] on span "ZohoCustomerPaymentsFuncs.php" at bounding box center [297, 349] width 133 height 11
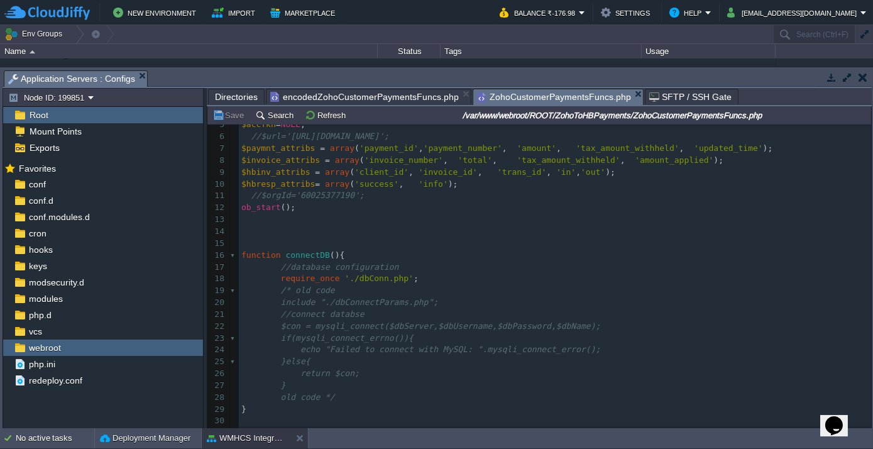
scroll to position [57, 0]
click at [348, 275] on div "301 1 <?php 2 $status = "Failed" ; 3 // $apiId='c6ae0676b68eb0b9913a'; 4 //$api…" at bounding box center [555, 307] width 632 height 474
click at [563, 273] on pre "require_once './dbConn.php' ;" at bounding box center [555, 277] width 632 height 12
click at [235, 93] on span "Directories" at bounding box center [236, 96] width 43 height 15
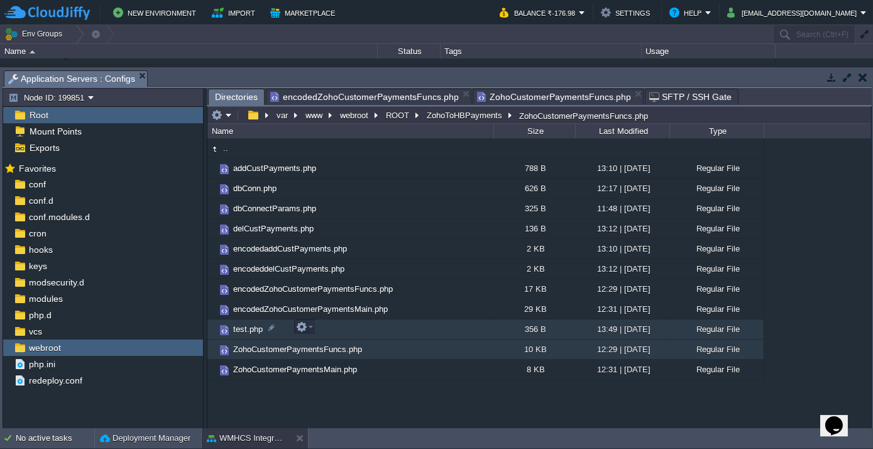
click at [245, 327] on span "test.php" at bounding box center [247, 329] width 33 height 11
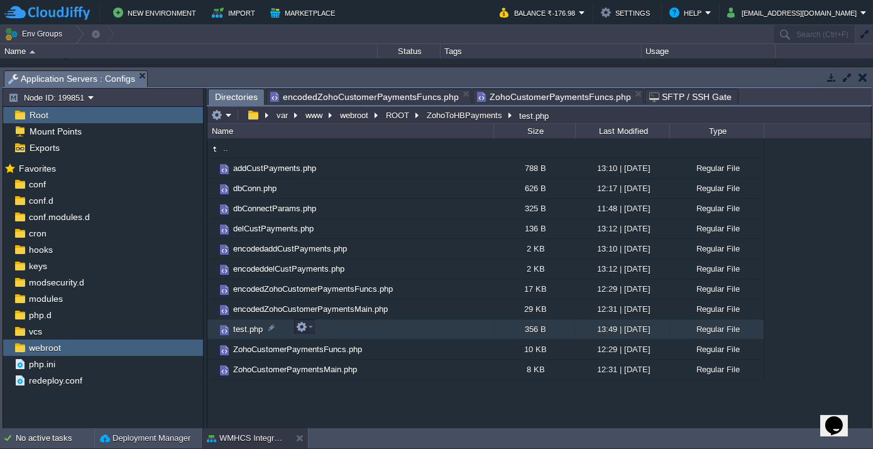
click at [245, 327] on span "test.php" at bounding box center [247, 329] width 33 height 11
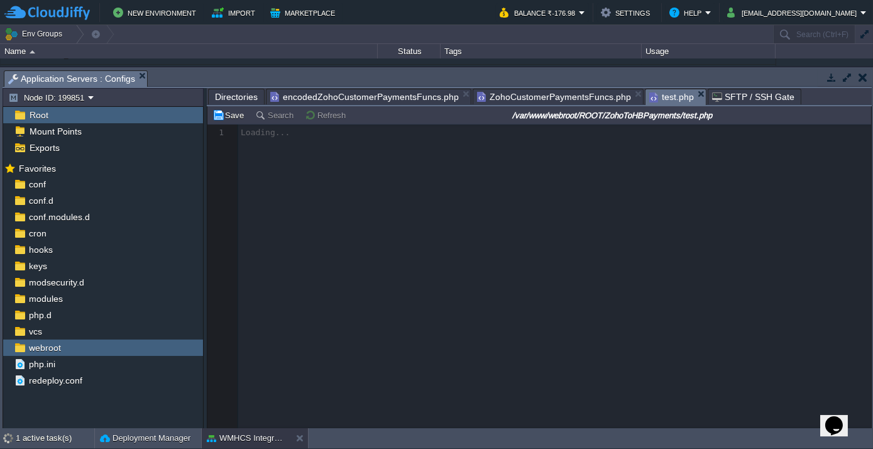
scroll to position [4, 0]
